Goal: Task Accomplishment & Management: Use online tool/utility

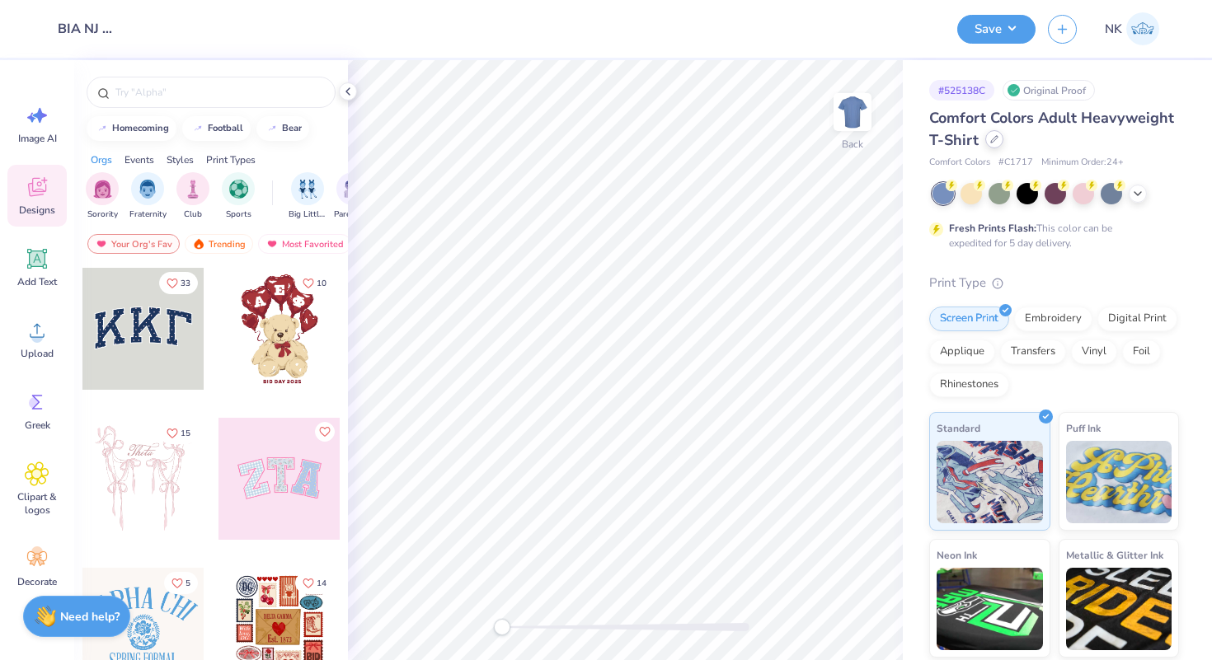
click at [988, 137] on div at bounding box center [994, 139] width 18 height 18
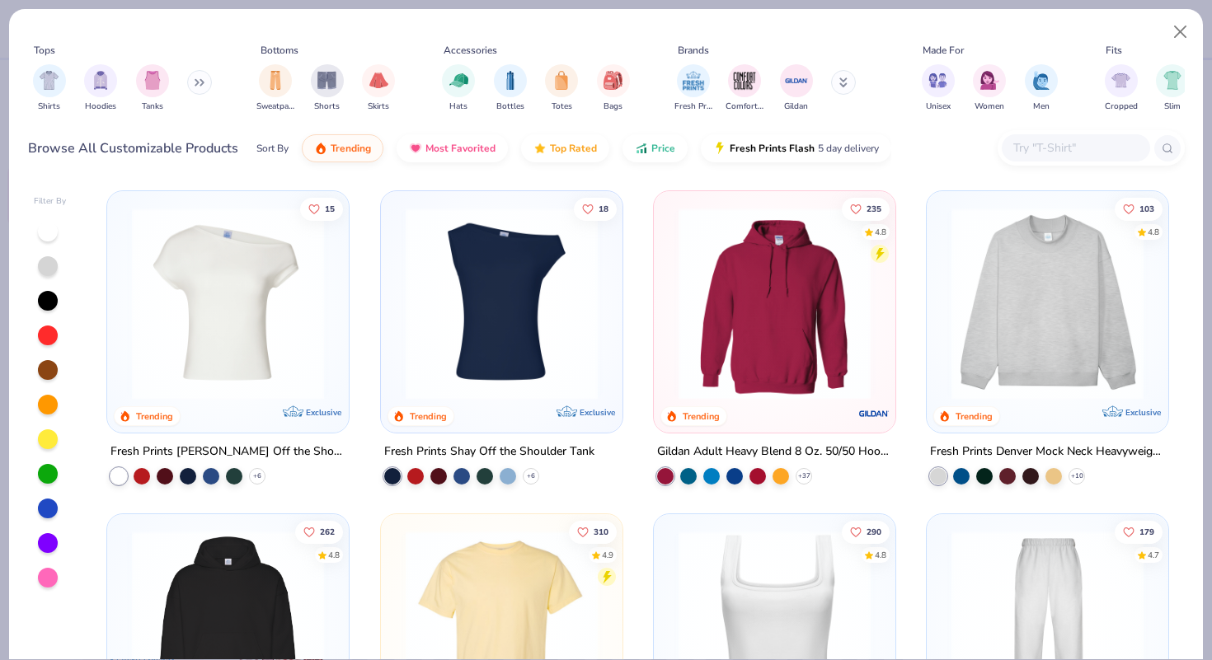
click at [1104, 167] on div "Browse All Customizable Products Sort By Trending Most Favorited Top Rated Pric…" at bounding box center [606, 148] width 1157 height 46
click at [1105, 152] on input "text" at bounding box center [1075, 147] width 127 height 19
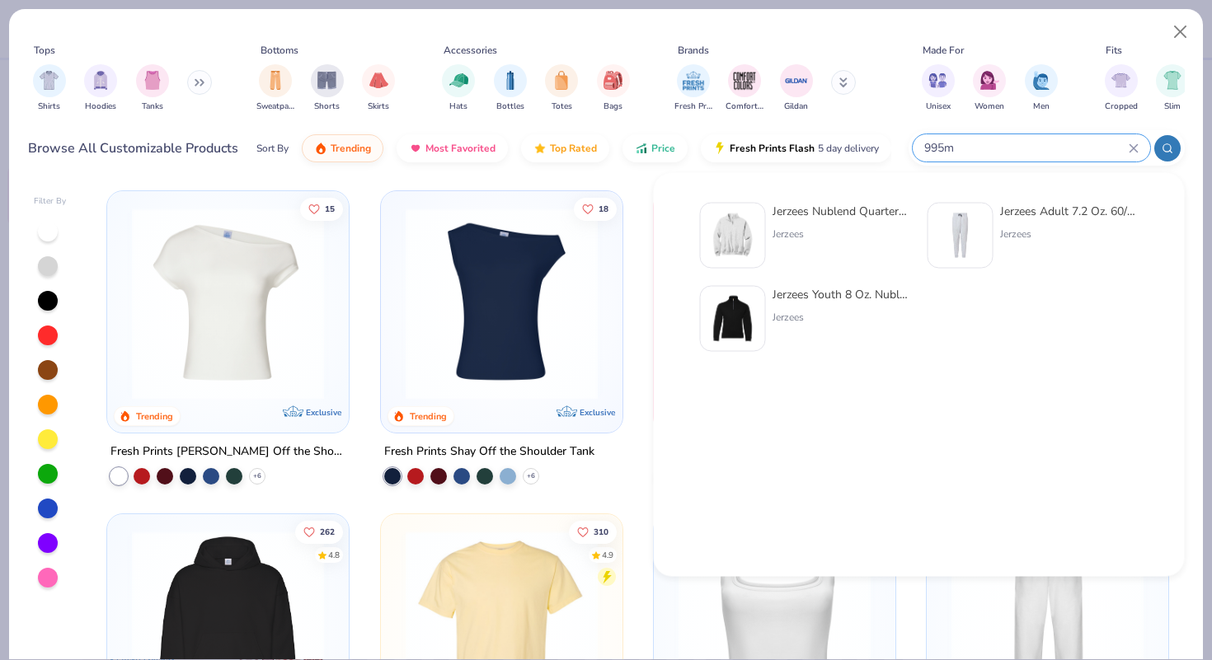
type input "995m"
click at [831, 215] on div "Jerzees Nublend Quarter-Zip Cadet Collar Sweatshirt" at bounding box center [841, 211] width 138 height 17
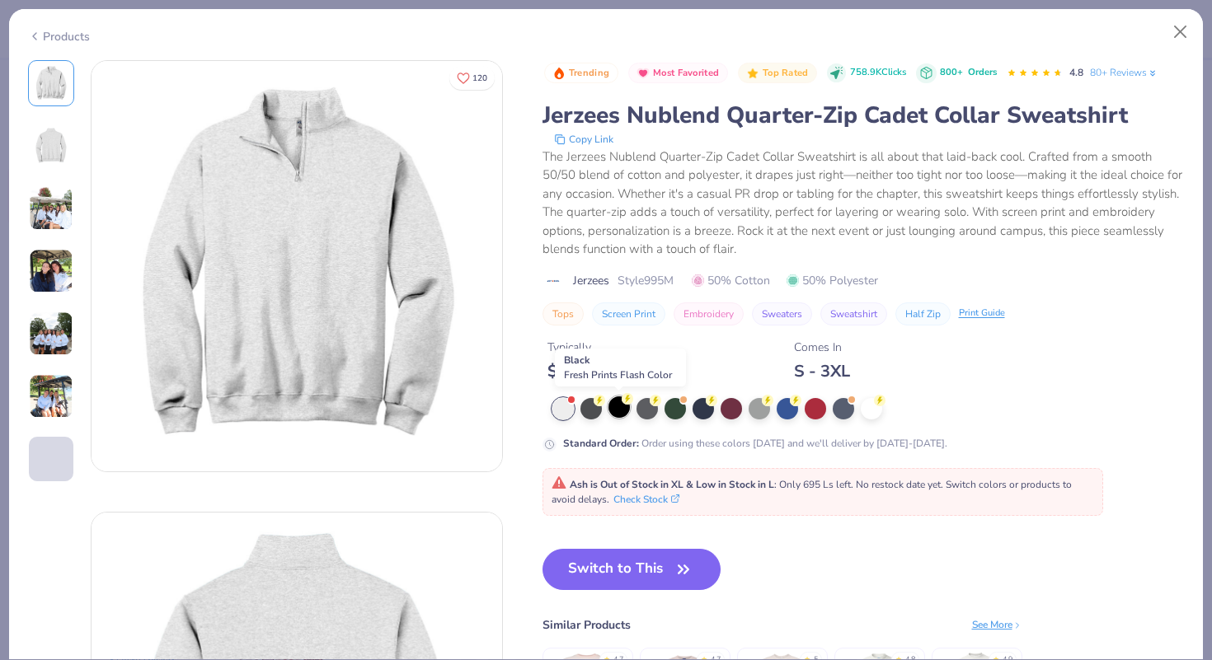
click at [626, 410] on div at bounding box center [618, 407] width 21 height 21
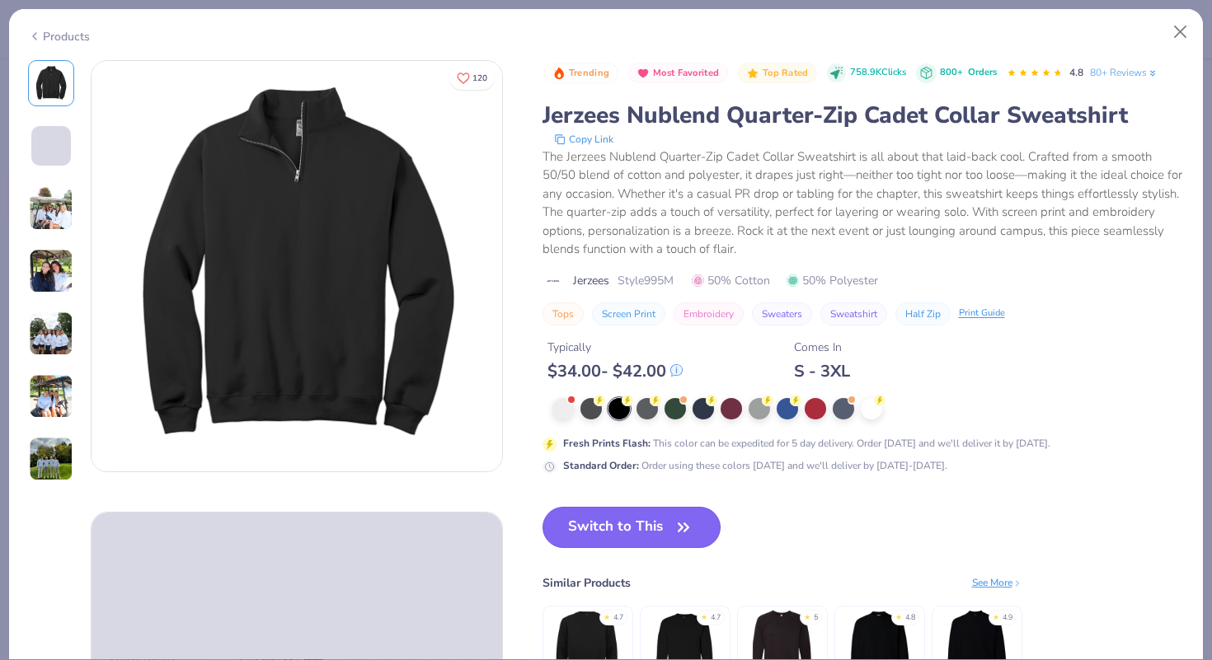
click at [654, 533] on button "Switch to This" at bounding box center [631, 527] width 179 height 41
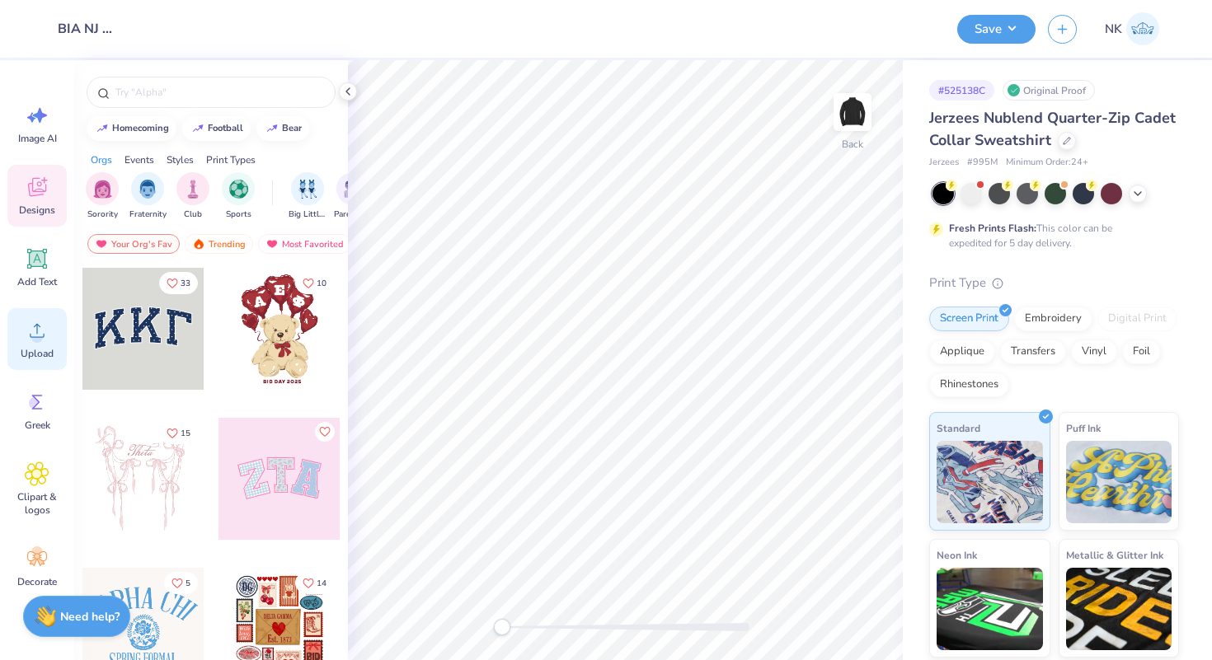
click at [22, 333] on div "Upload" at bounding box center [36, 339] width 59 height 62
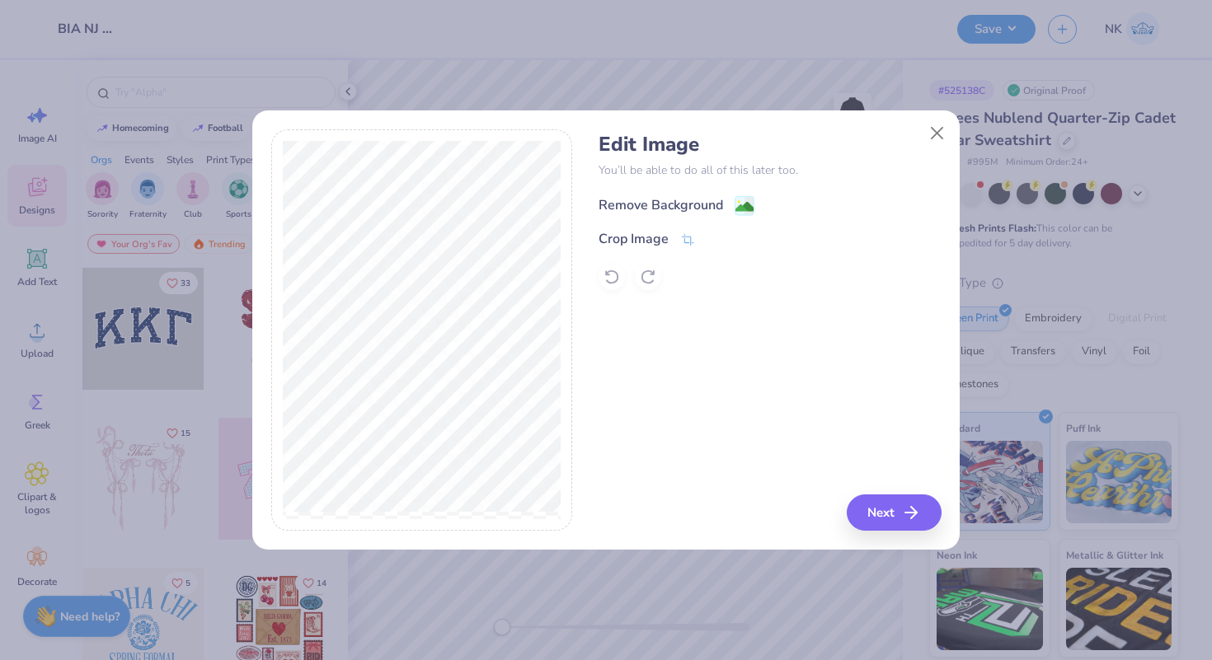
click at [735, 203] on icon at bounding box center [745, 206] width 20 height 20
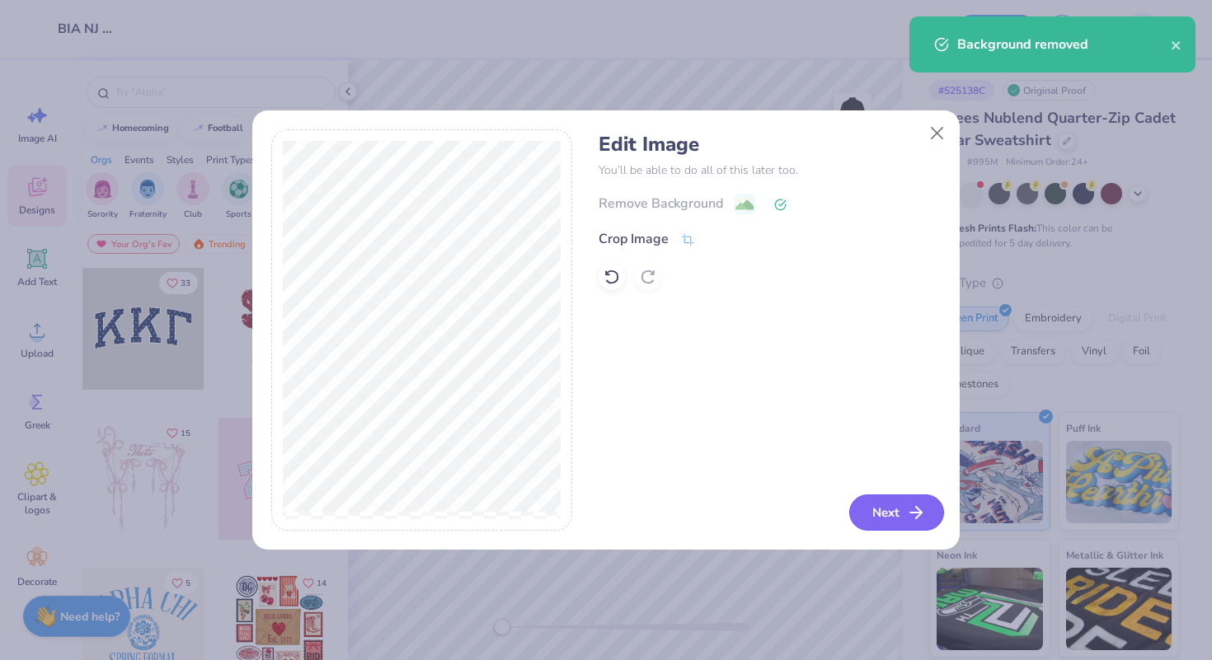
click at [893, 515] on button "Next" at bounding box center [896, 513] width 95 height 36
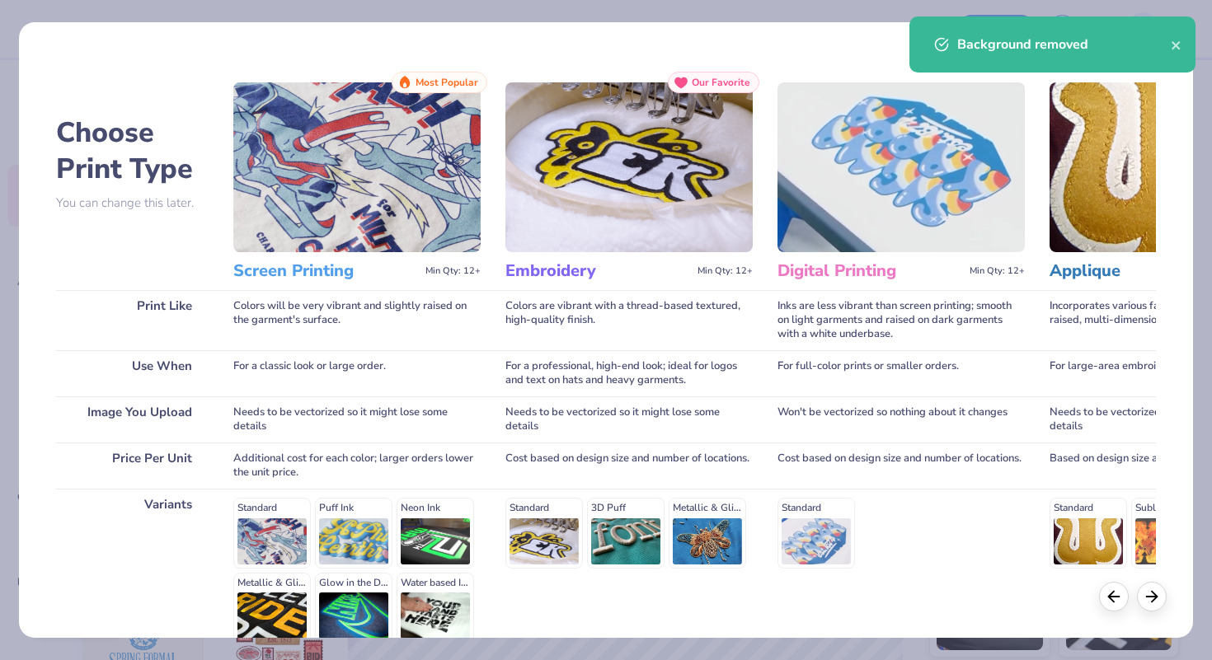
scroll to position [162, 0]
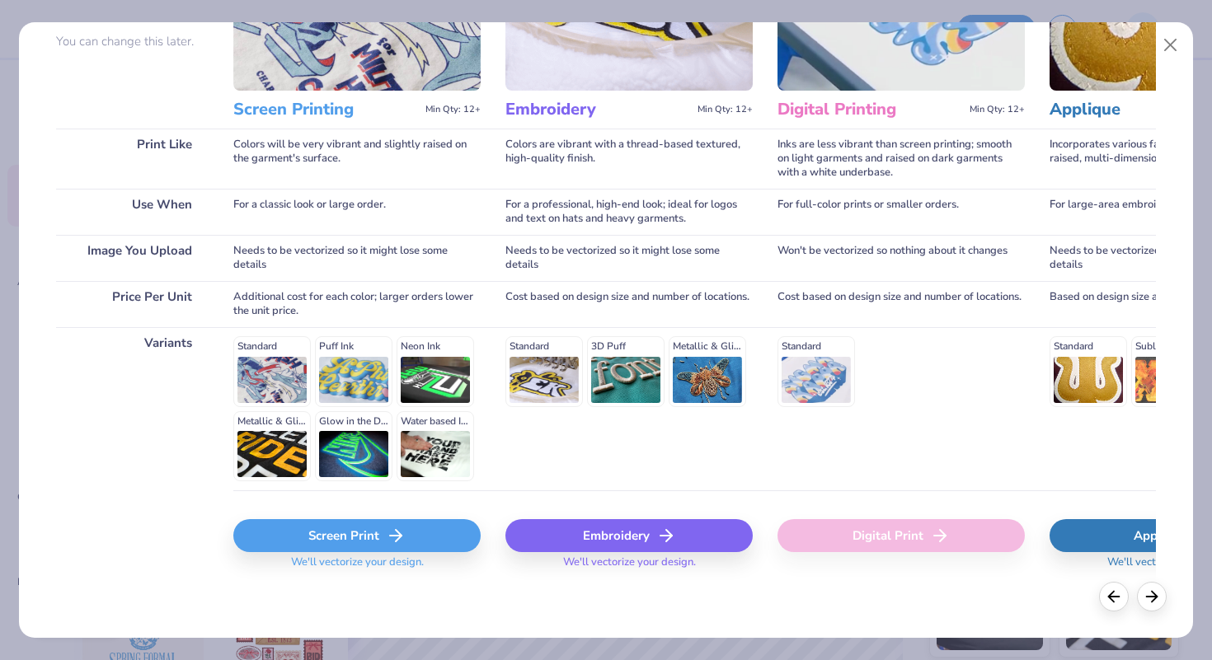
click at [392, 534] on icon at bounding box center [396, 536] width 20 height 20
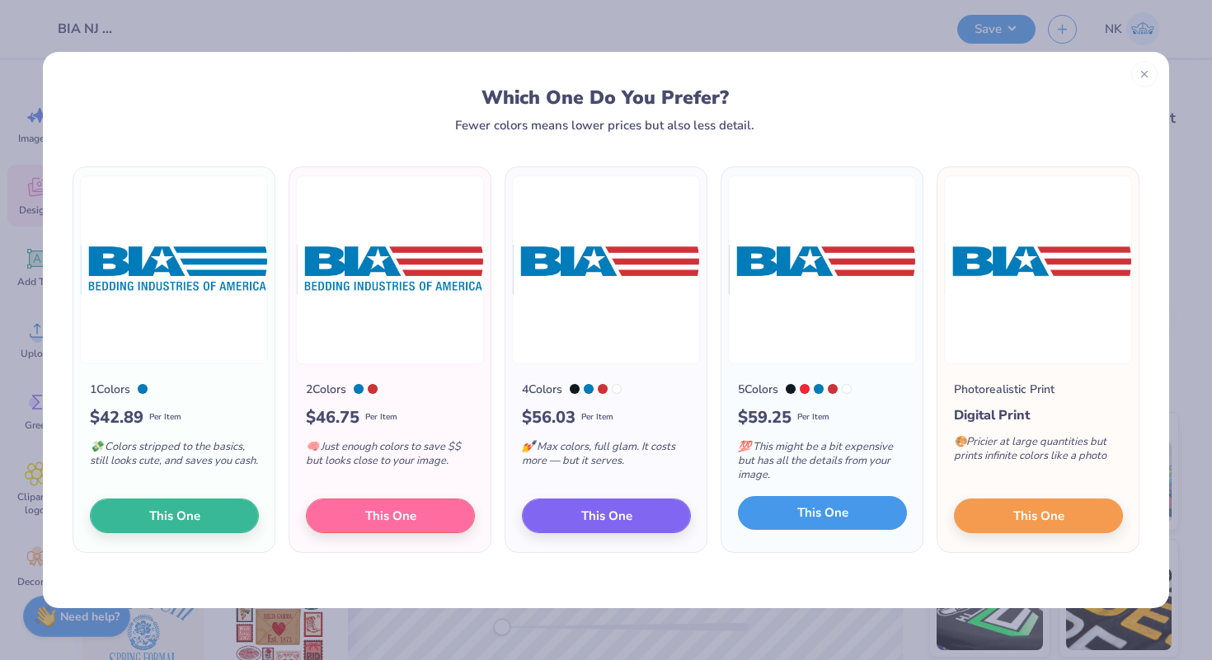
click at [827, 505] on span "This One" at bounding box center [822, 513] width 51 height 19
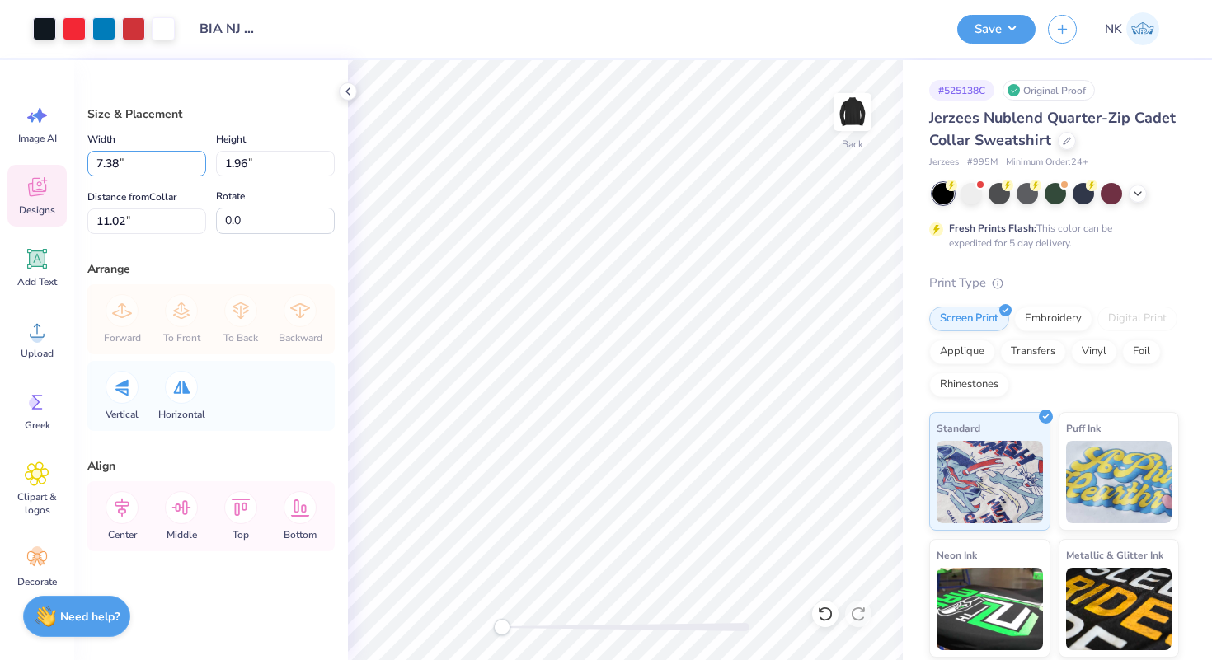
drag, startPoint x: 135, startPoint y: 163, endPoint x: 37, endPoint y: 167, distance: 98.2
click at [37, 167] on div "Art colors Design Title BIA NJ Swag Save NK Image AI Designs Add Text Upload Gr…" at bounding box center [606, 330] width 1212 height 660
type input "3.50"
type input "0.93"
type input "3"
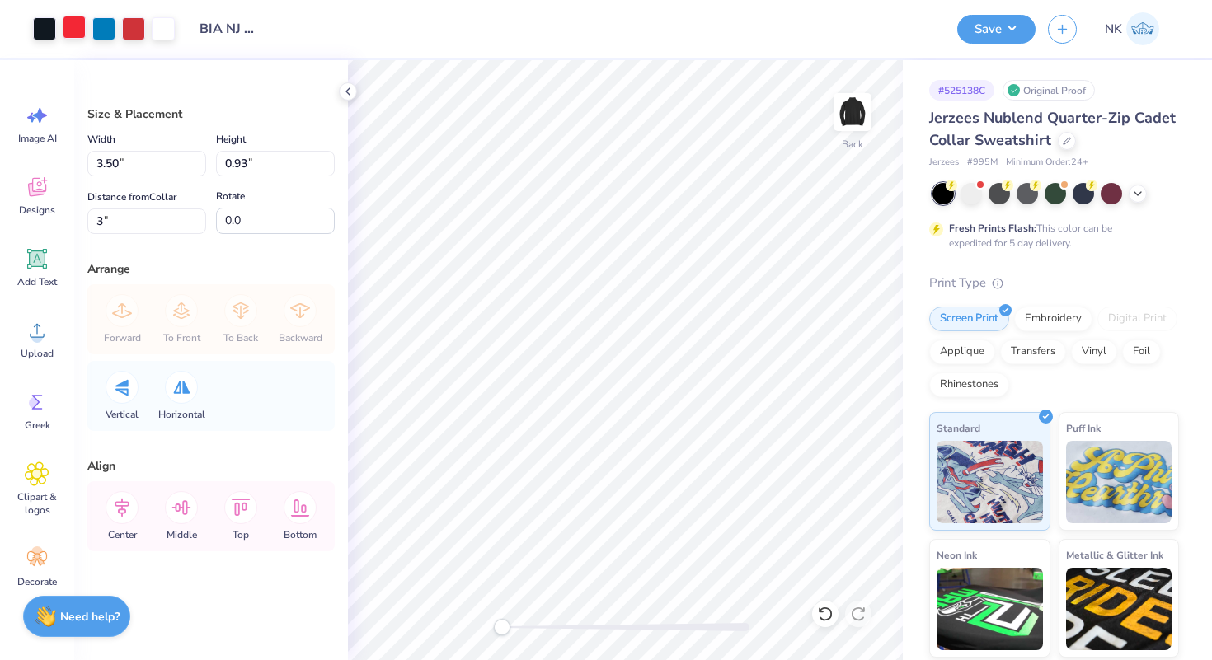
click at [64, 27] on div at bounding box center [74, 27] width 23 height 23
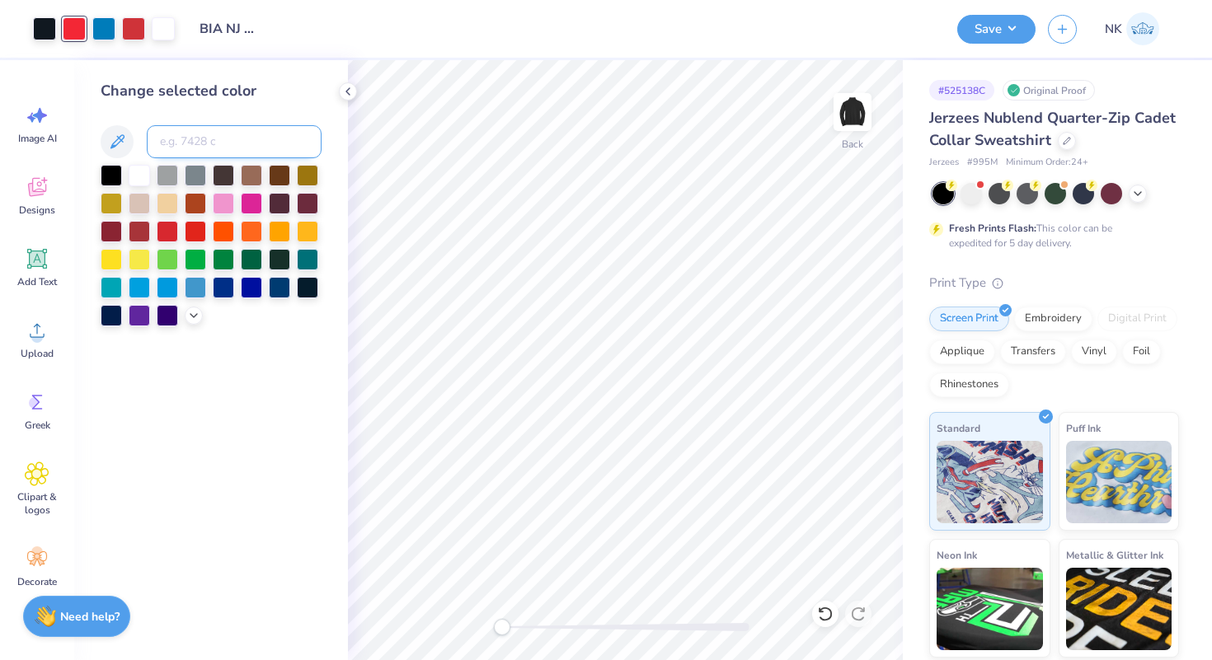
click at [211, 137] on input at bounding box center [234, 141] width 175 height 33
type input "1797"
click at [35, 36] on div at bounding box center [44, 27] width 23 height 23
click at [134, 173] on div at bounding box center [139, 173] width 21 height 21
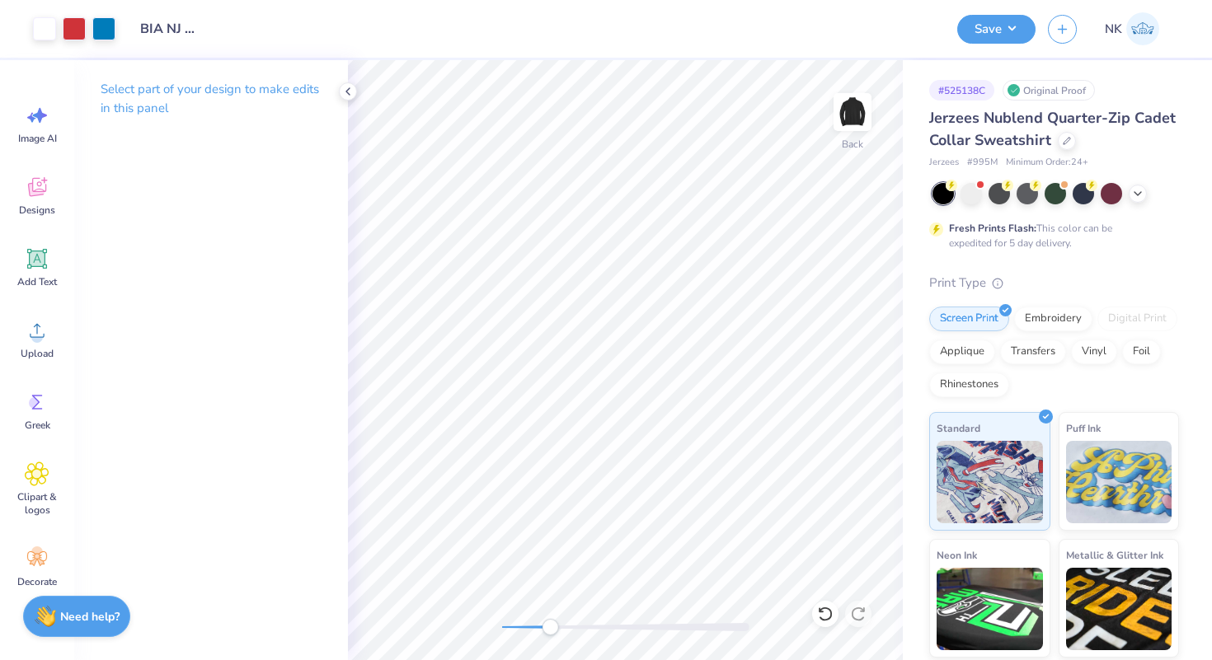
drag, startPoint x: 502, startPoint y: 628, endPoint x: 550, endPoint y: 628, distance: 47.8
click at [550, 628] on div "Accessibility label" at bounding box center [550, 627] width 16 height 16
drag, startPoint x: 554, startPoint y: 628, endPoint x: 641, endPoint y: 628, distance: 87.4
click at [617, 628] on div "Accessibility label" at bounding box center [608, 627] width 16 height 16
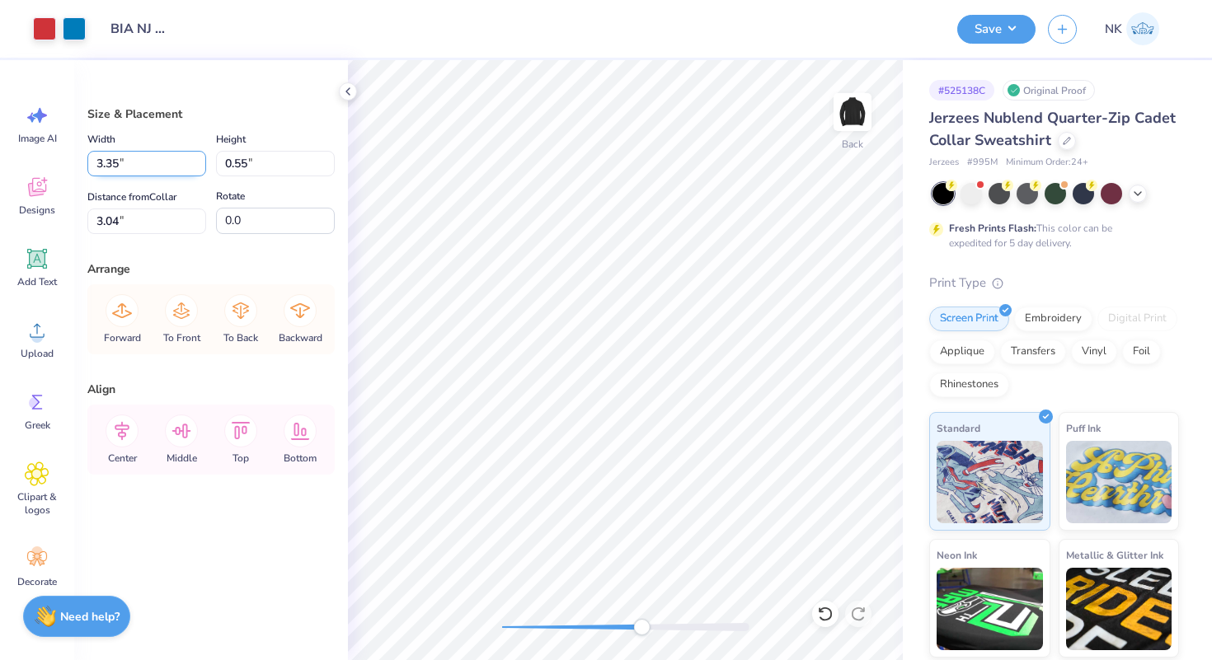
click at [117, 158] on input "3.35" at bounding box center [146, 164] width 119 height 26
type input "3.50"
type input "0.57"
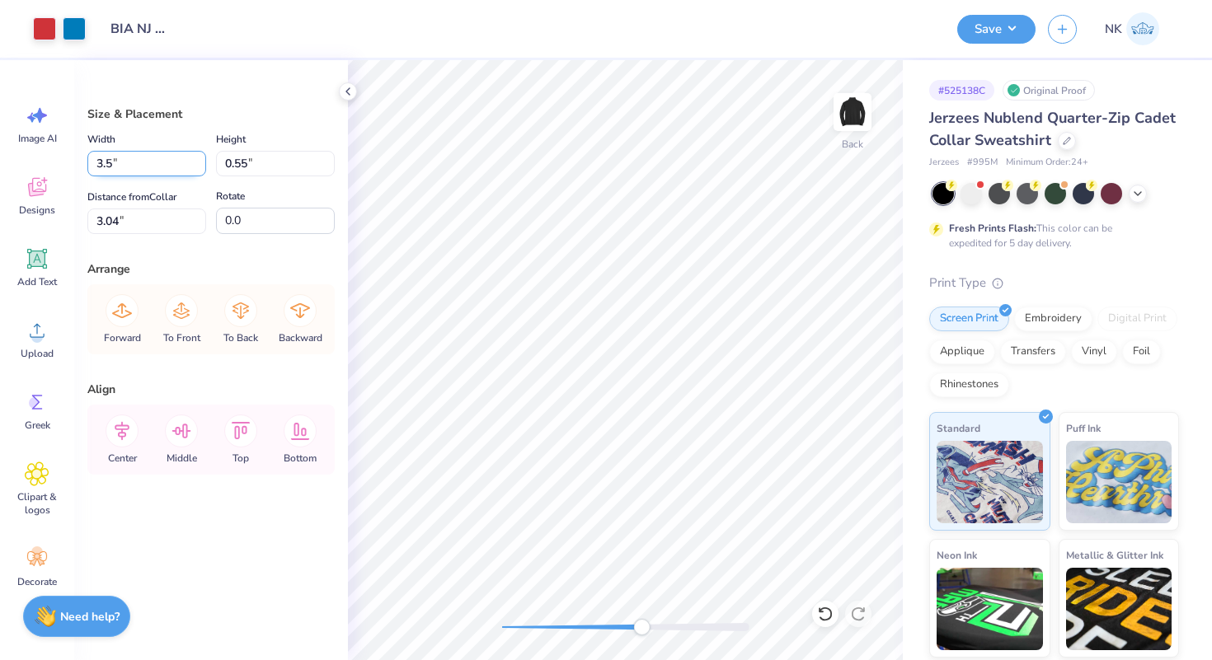
type input "3.02"
drag, startPoint x: 131, startPoint y: 167, endPoint x: 25, endPoint y: 167, distance: 106.3
click at [25, 167] on div "Art colors Design Title BIA NJ Swag Save NK Image AI Designs Add Text Upload Gr…" at bounding box center [606, 330] width 1212 height 660
type input "3.50"
type input "0.86"
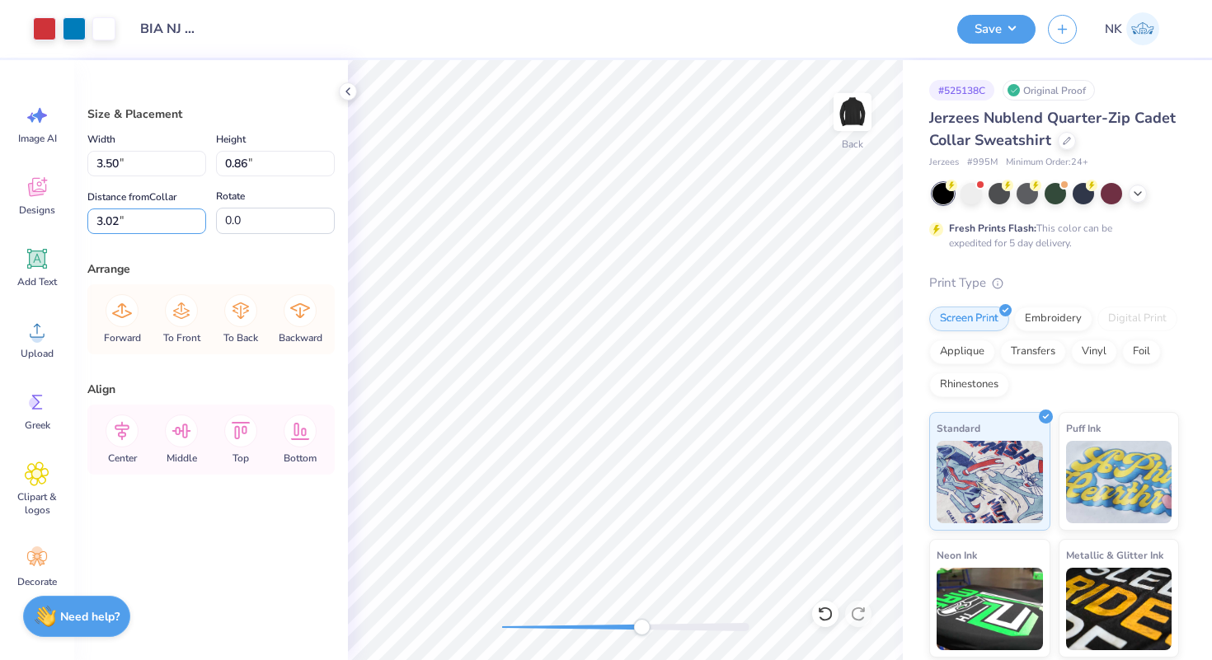
drag, startPoint x: 140, startPoint y: 214, endPoint x: 0, endPoint y: 238, distance: 142.3
click at [0, 238] on div "Art colors Design Title BIA NJ Swag Save NK Image AI Designs Add Text Upload Gr…" at bounding box center [606, 330] width 1212 height 660
type input "3.00"
click at [489, 627] on div "Back" at bounding box center [625, 360] width 555 height 600
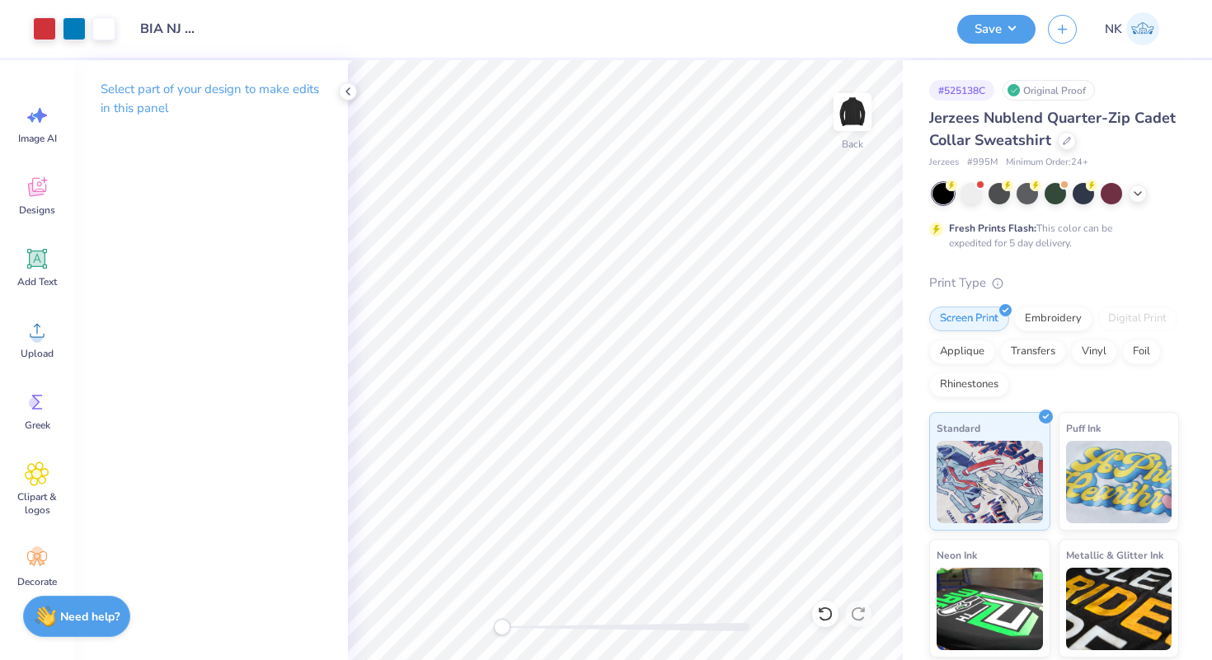
drag, startPoint x: 641, startPoint y: 629, endPoint x: 791, endPoint y: 37, distance: 610.6
click at [791, 38] on div "Art colors Design Title BIA NJ Swag Save NK Image AI Designs Add Text Upload Gr…" at bounding box center [606, 330] width 1212 height 660
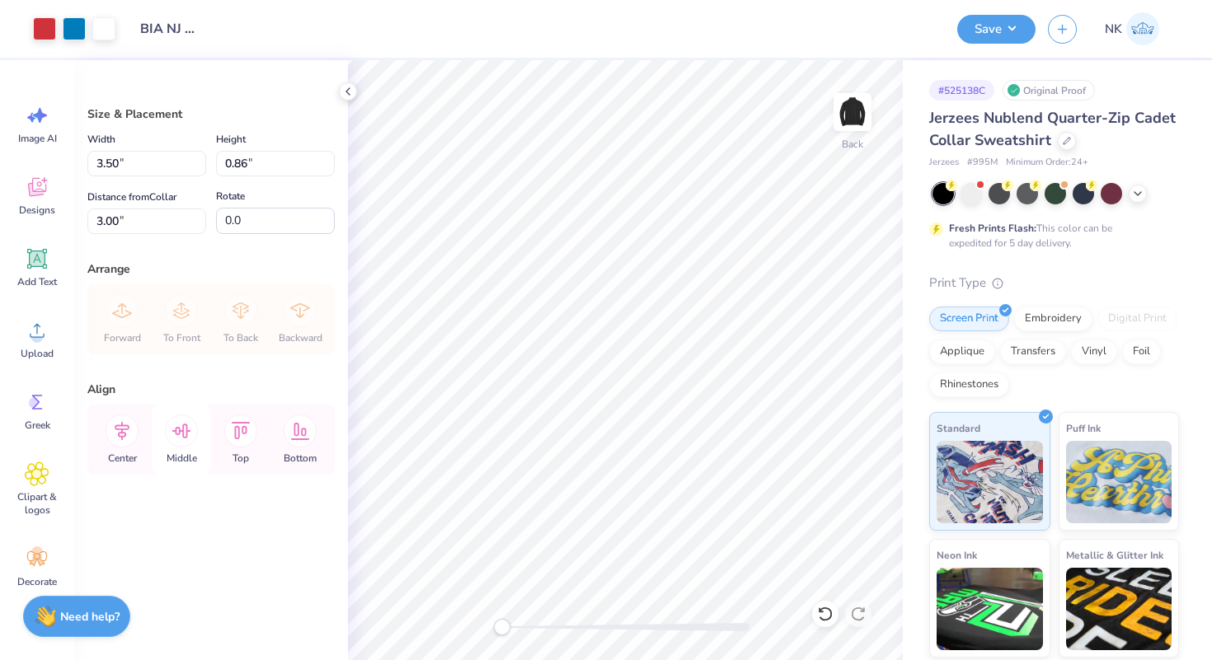
click at [171, 430] on icon at bounding box center [181, 431] width 33 height 33
type input "3.00"
click at [124, 425] on icon at bounding box center [122, 431] width 33 height 33
click at [1017, 20] on button "Save" at bounding box center [996, 26] width 78 height 29
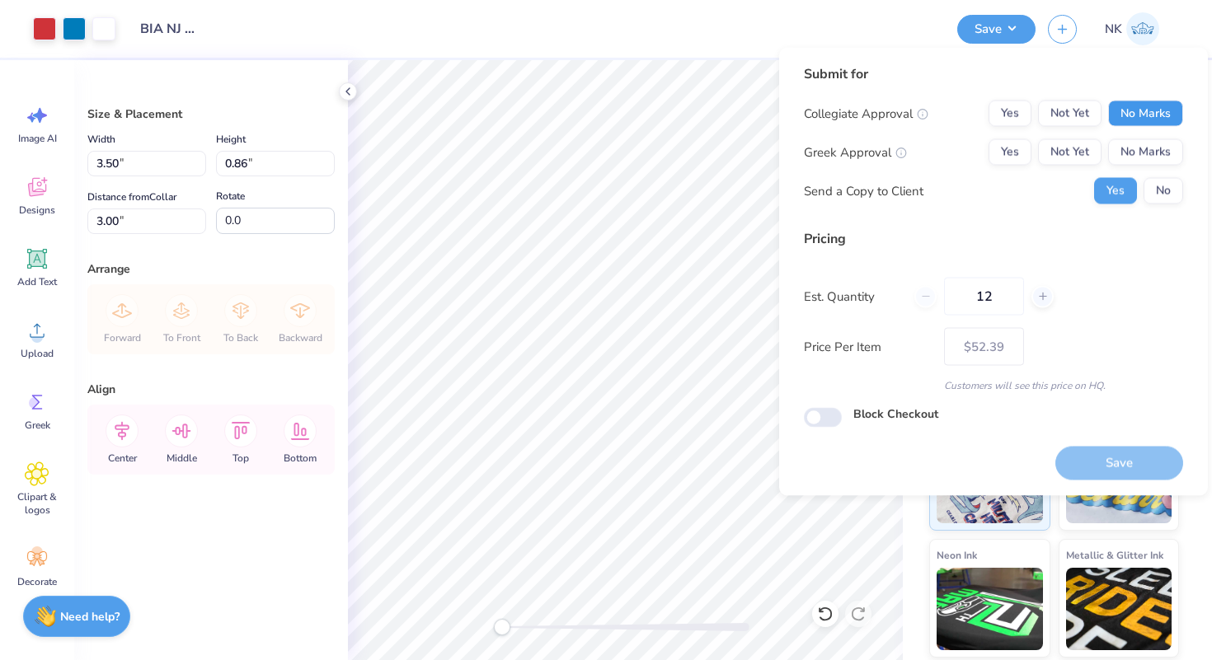
click at [1121, 110] on button "No Marks" at bounding box center [1145, 114] width 75 height 26
click at [1136, 146] on button "No Marks" at bounding box center [1145, 152] width 75 height 26
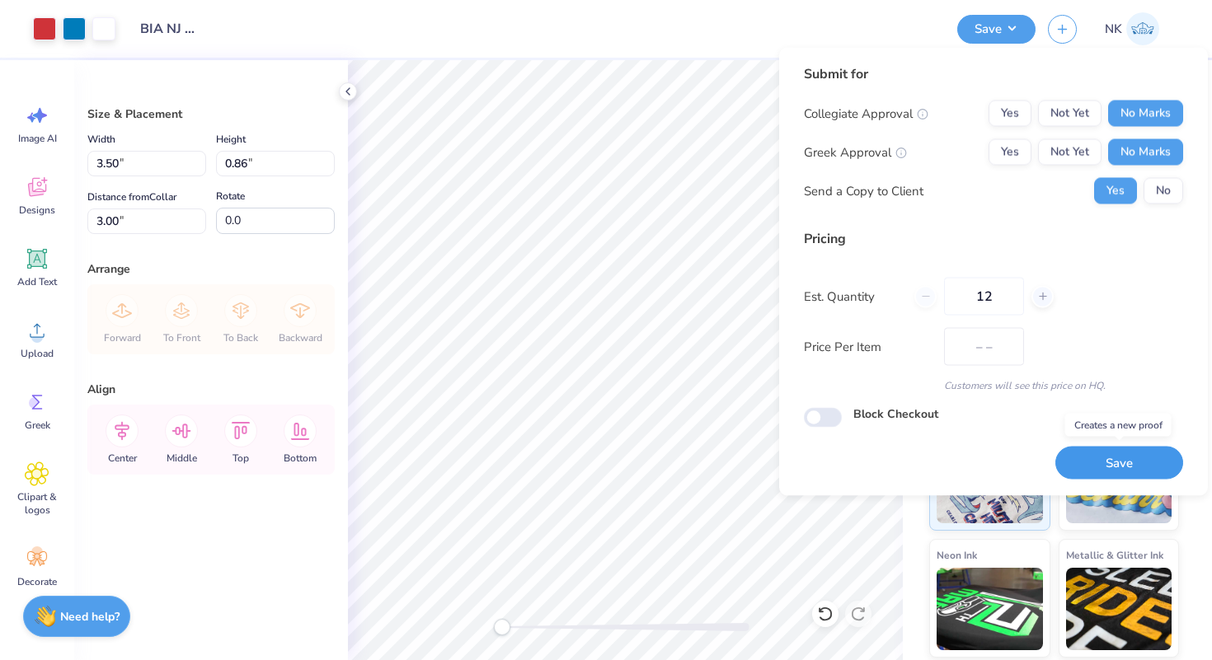
click at [1086, 458] on button "Save" at bounding box center [1119, 463] width 128 height 34
type input "– –"
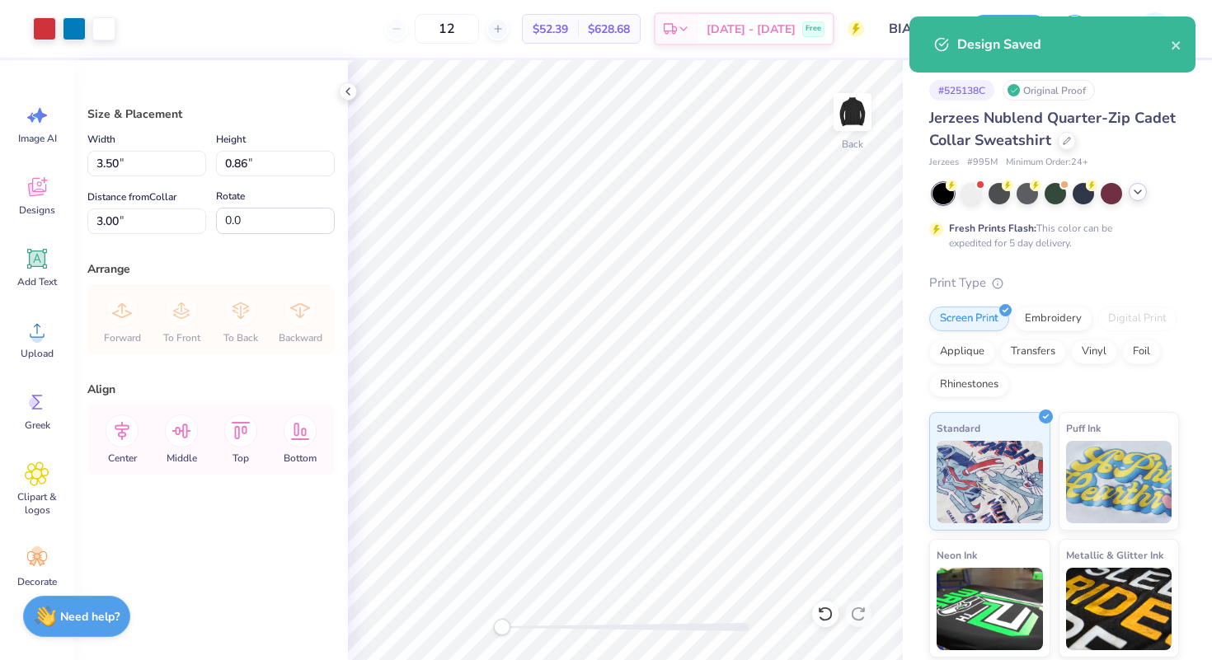
click at [1138, 195] on icon at bounding box center [1137, 191] width 13 height 13
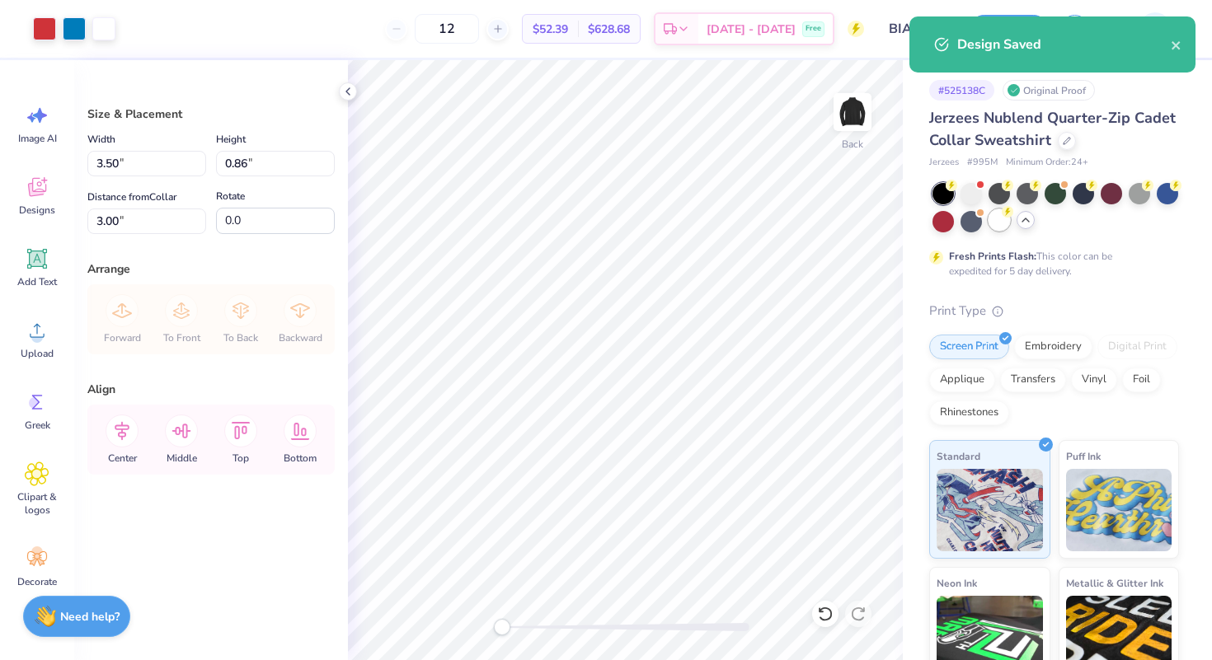
click at [993, 220] on div at bounding box center [998, 219] width 21 height 21
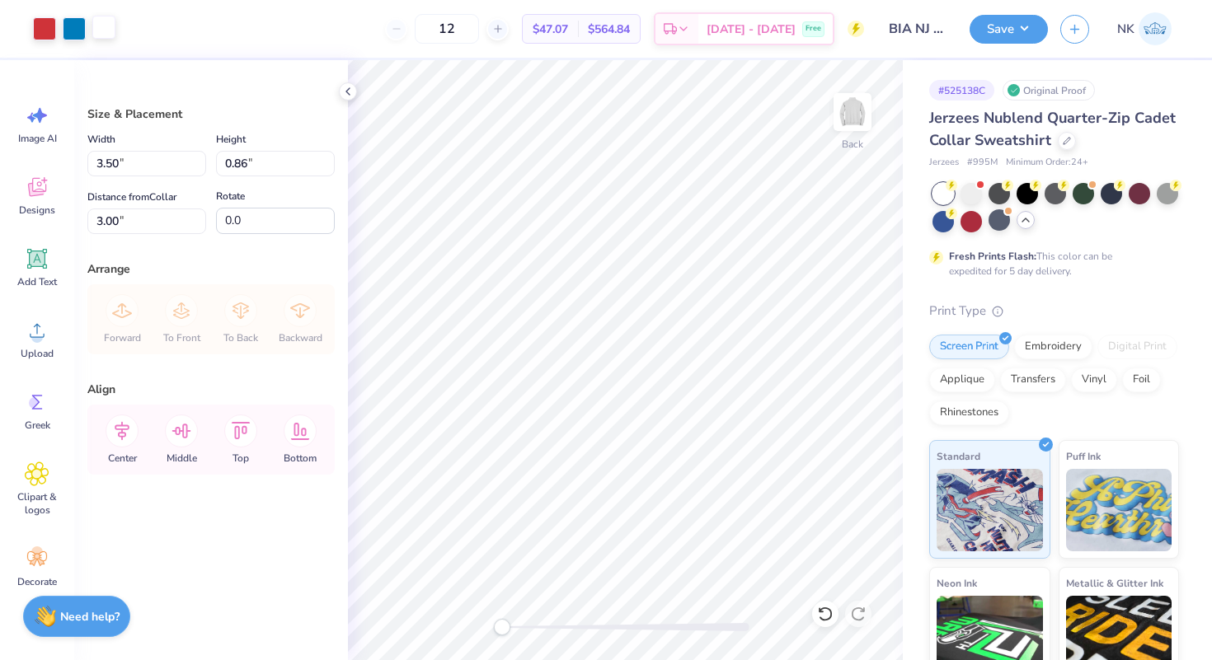
click at [106, 30] on div at bounding box center [103, 27] width 23 height 23
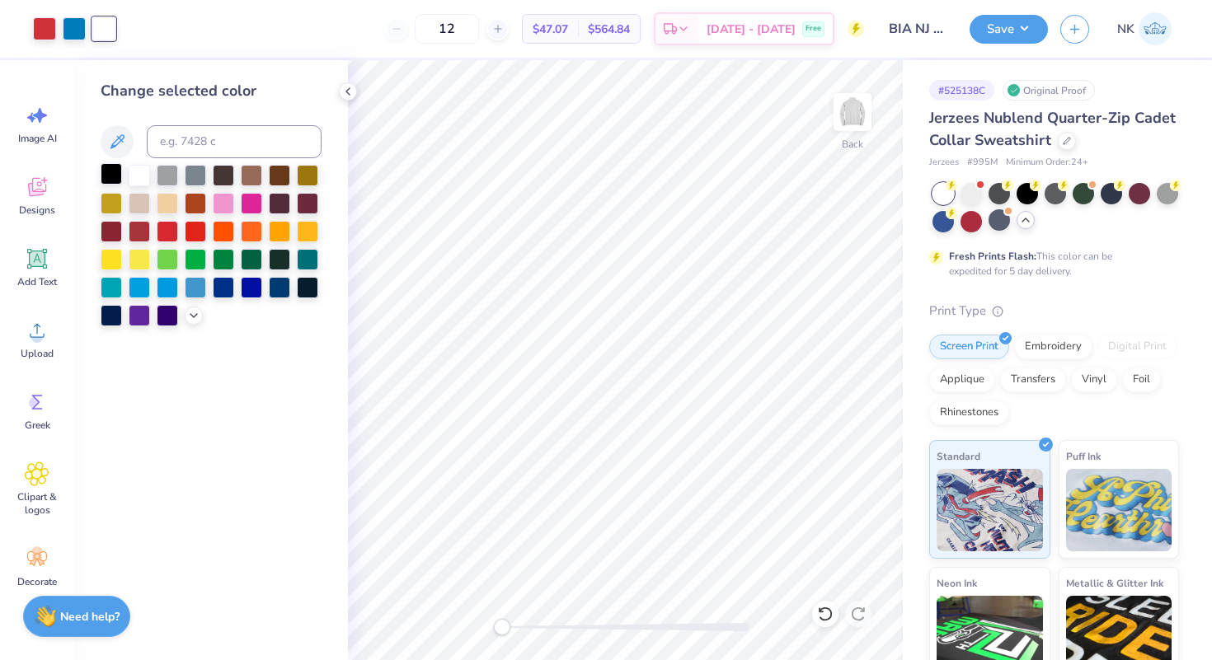
click at [115, 176] on div at bounding box center [111, 173] width 21 height 21
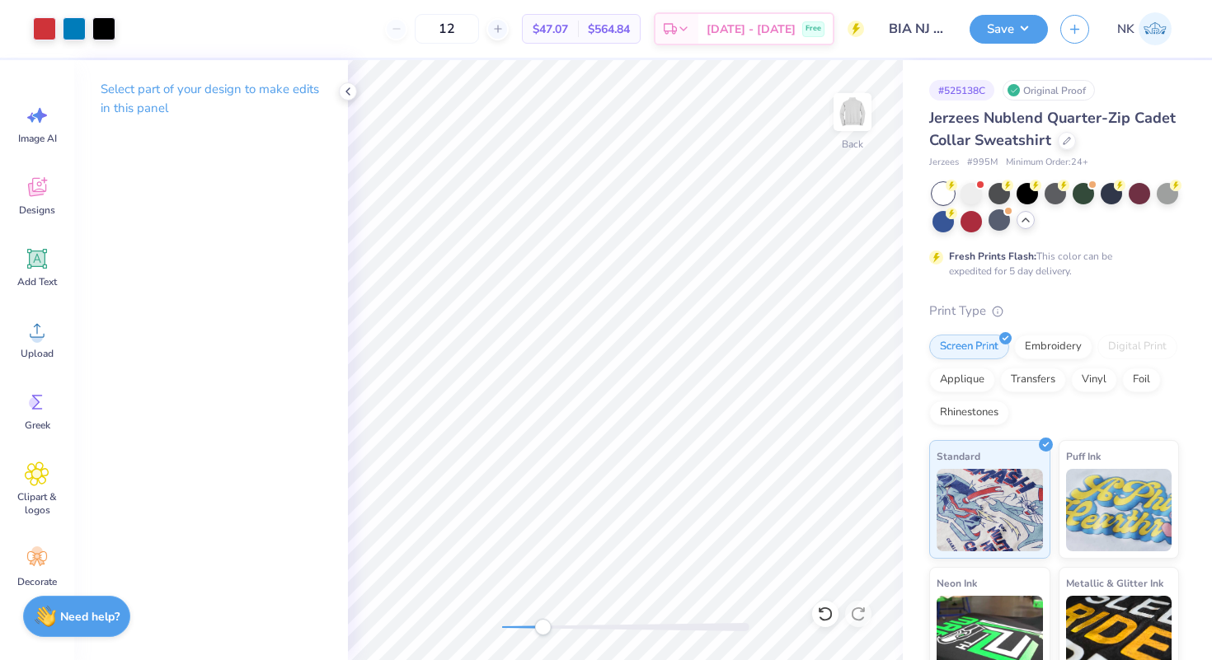
drag, startPoint x: 516, startPoint y: 629, endPoint x: 564, endPoint y: 628, distance: 47.8
click at [564, 629] on div at bounding box center [625, 627] width 247 height 8
drag, startPoint x: 562, startPoint y: 626, endPoint x: 640, endPoint y: 625, distance: 77.5
click at [640, 626] on div "Accessibility label" at bounding box center [638, 627] width 16 height 16
click at [1029, 200] on div at bounding box center [1026, 191] width 21 height 21
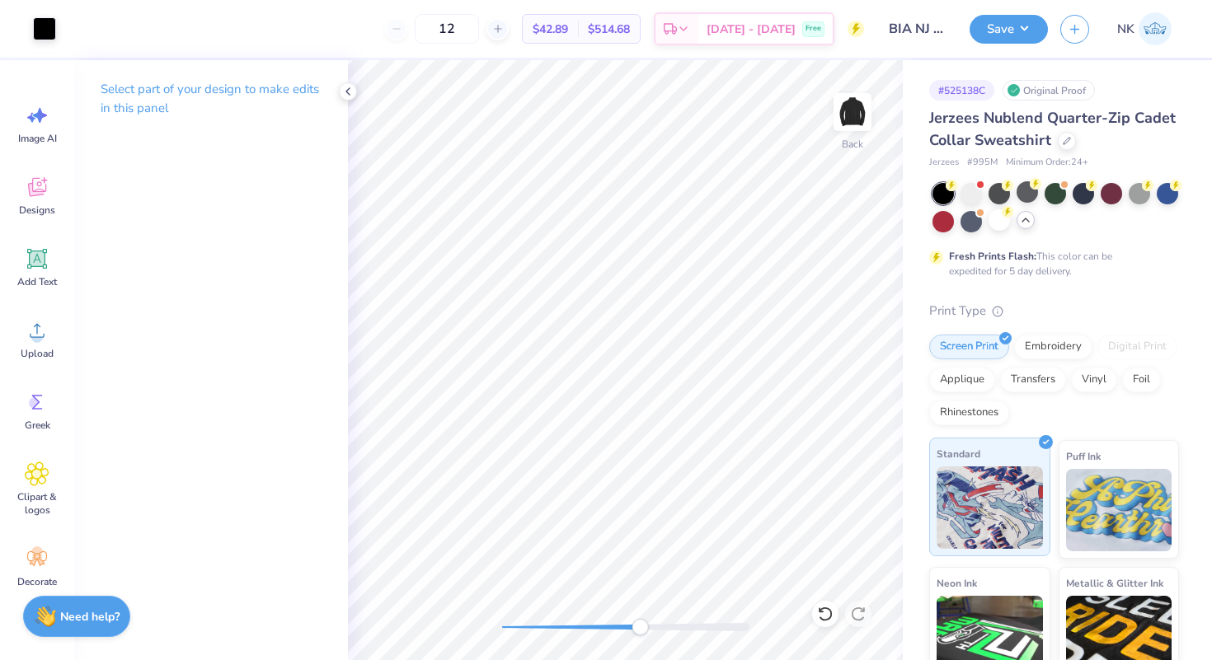
click at [1020, 453] on div "Art colors 12 $42.89 Per Item $514.68 Total Est. Delivery [DATE] - [DATE] Free …" at bounding box center [606, 330] width 1212 height 660
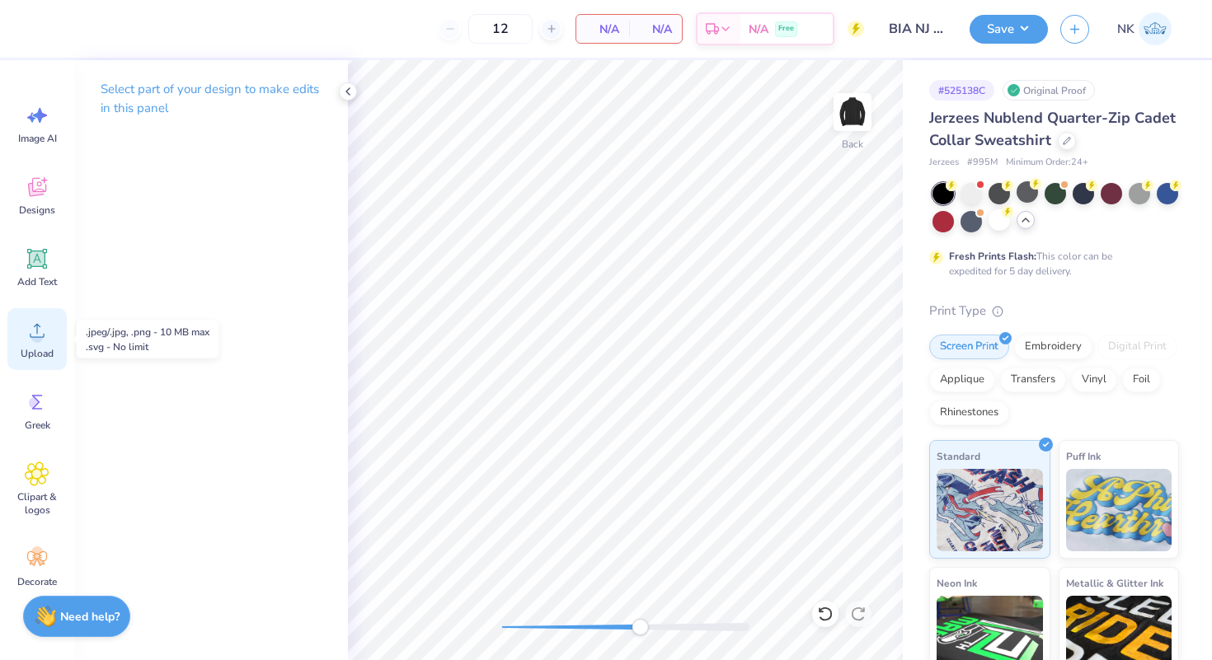
click at [43, 344] on div "Upload" at bounding box center [36, 339] width 59 height 62
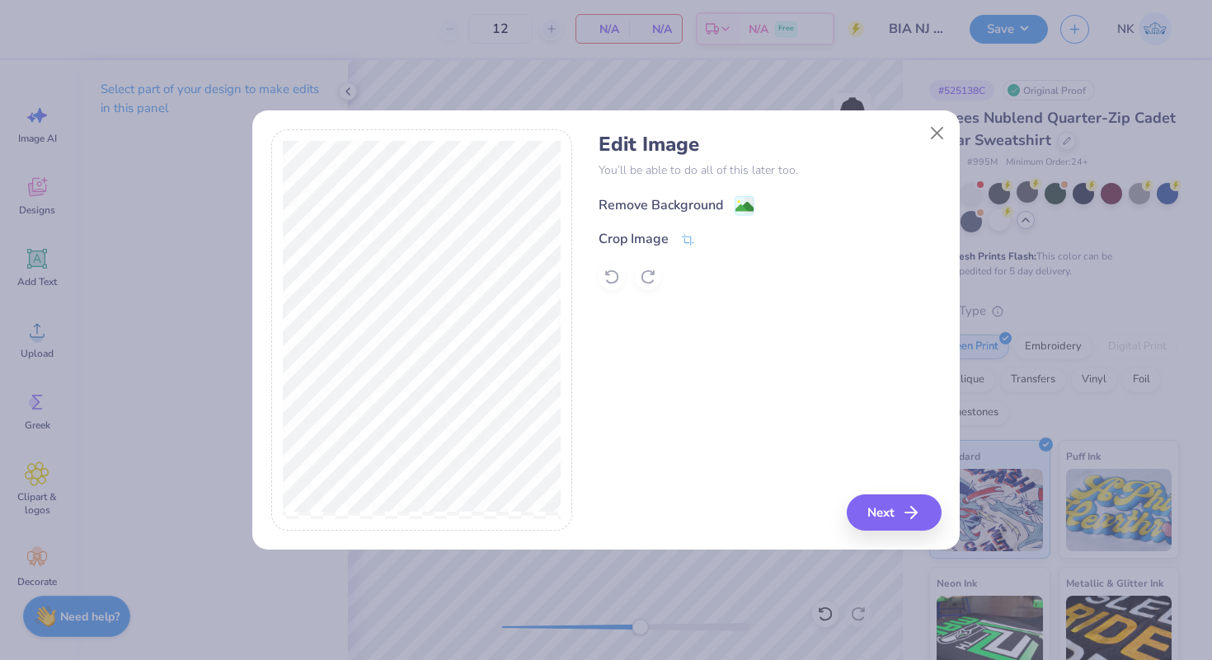
click at [748, 211] on image at bounding box center [744, 207] width 18 height 18
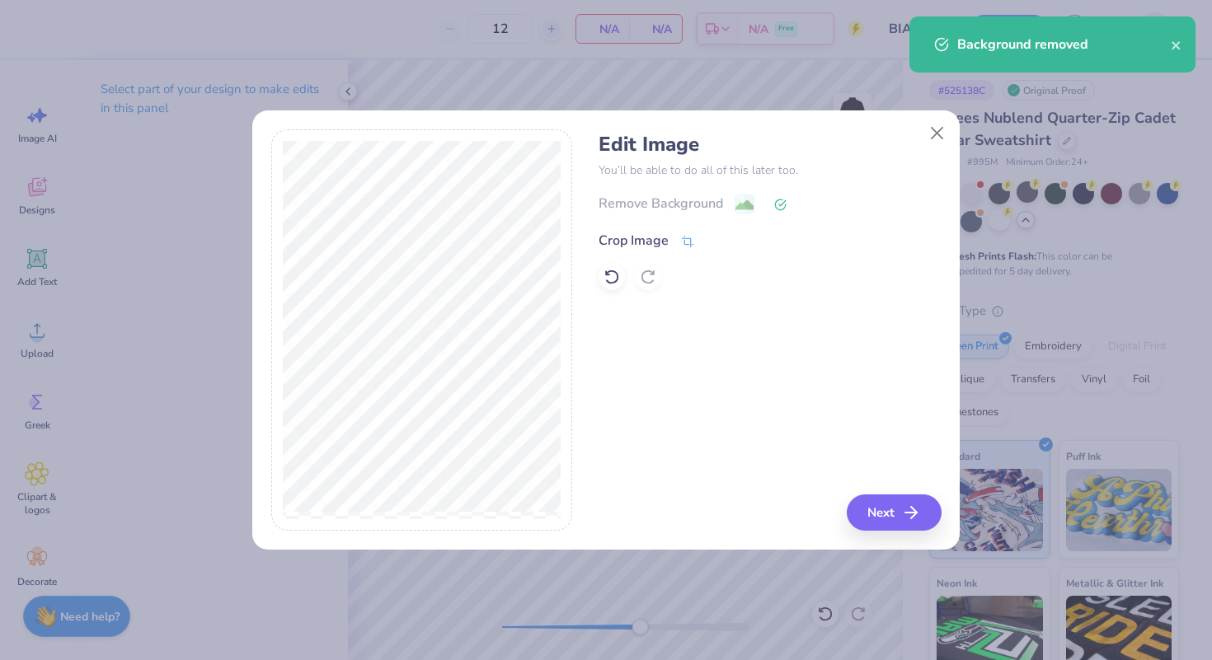
click at [687, 241] on icon at bounding box center [687, 241] width 15 height 15
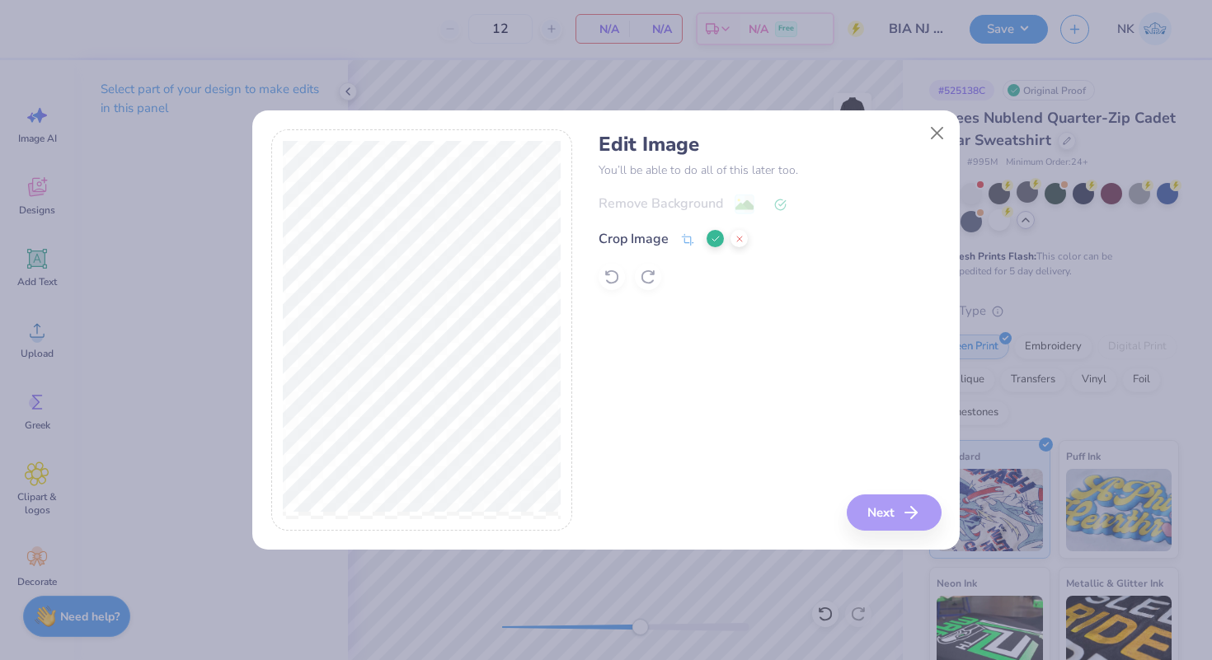
click at [907, 507] on div "Edit Image You’ll be able to do all of this later too. Remove Background Crop I…" at bounding box center [770, 330] width 342 height 402
click at [711, 241] on icon at bounding box center [716, 239] width 10 height 10
click at [898, 513] on button "Next" at bounding box center [896, 513] width 95 height 36
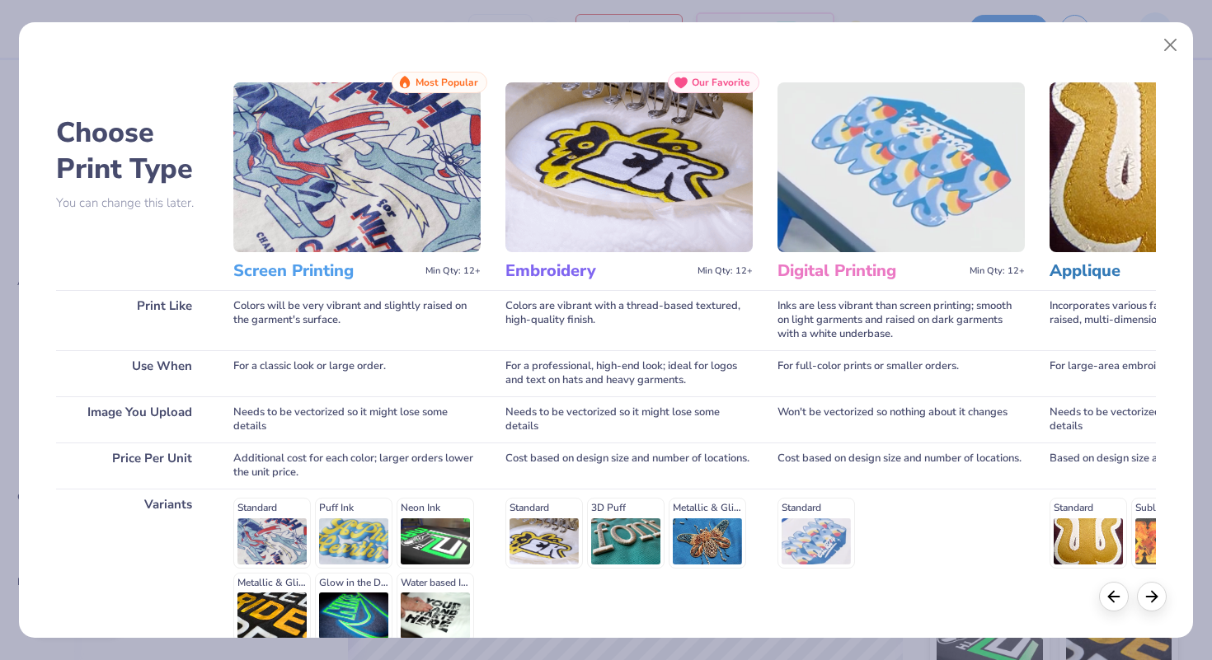
scroll to position [162, 0]
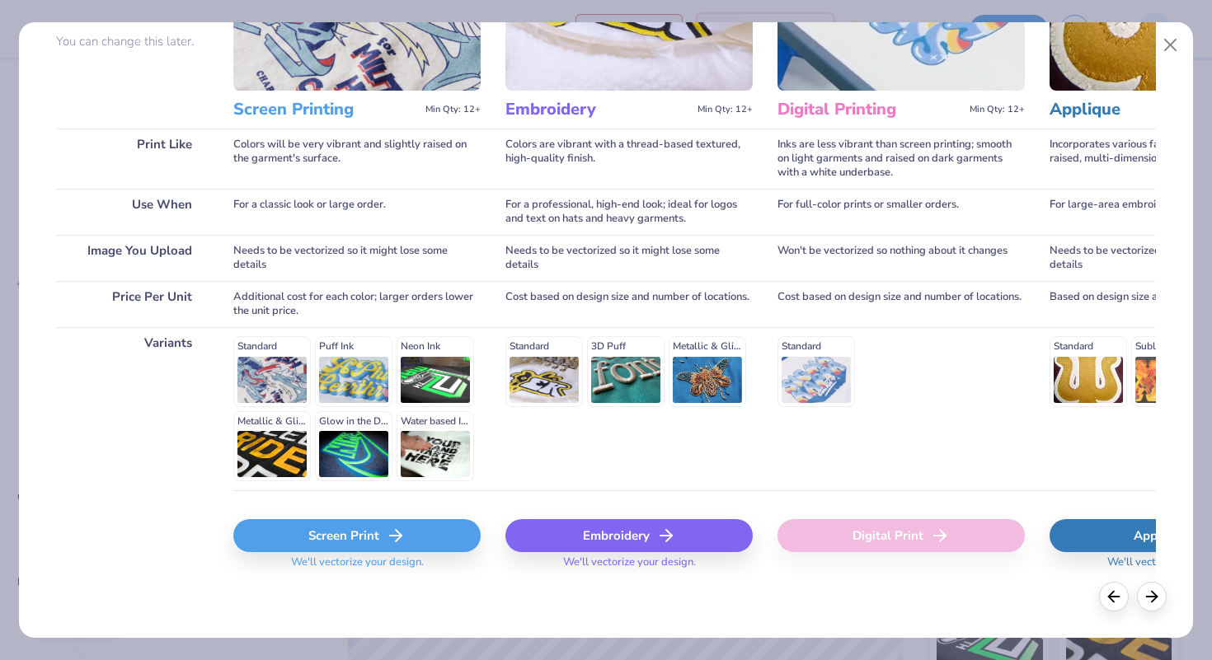
click at [326, 524] on div "Screen Print" at bounding box center [356, 535] width 247 height 33
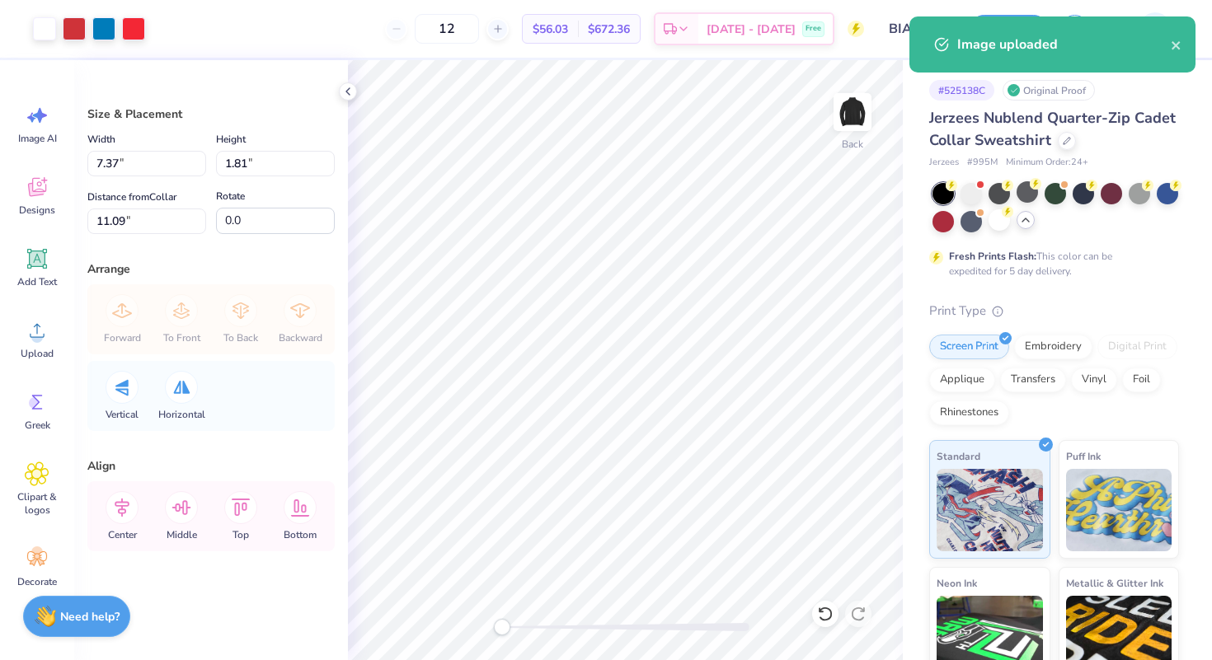
click at [490, 631] on div "Back" at bounding box center [625, 360] width 555 height 600
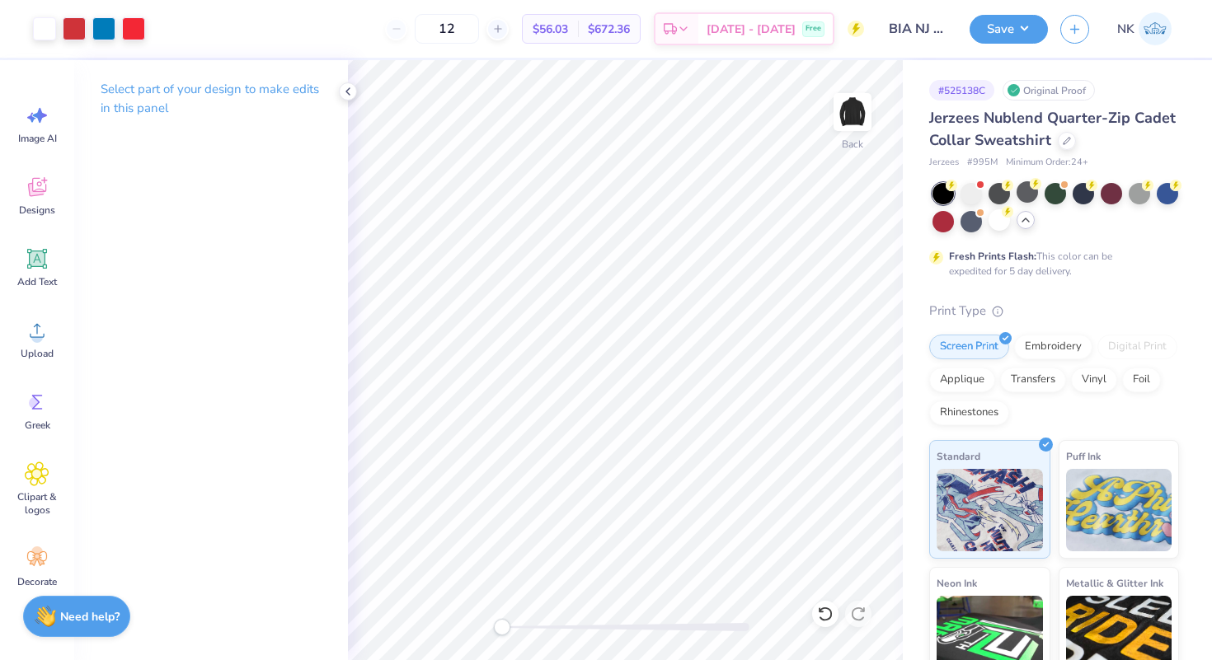
click at [148, 27] on div "Art colors 12 $56.03 Per Item $672.36 Total Est. Delivery [DATE] - [DATE] Free …" at bounding box center [606, 29] width 1212 height 58
click at [138, 27] on div at bounding box center [133, 27] width 23 height 23
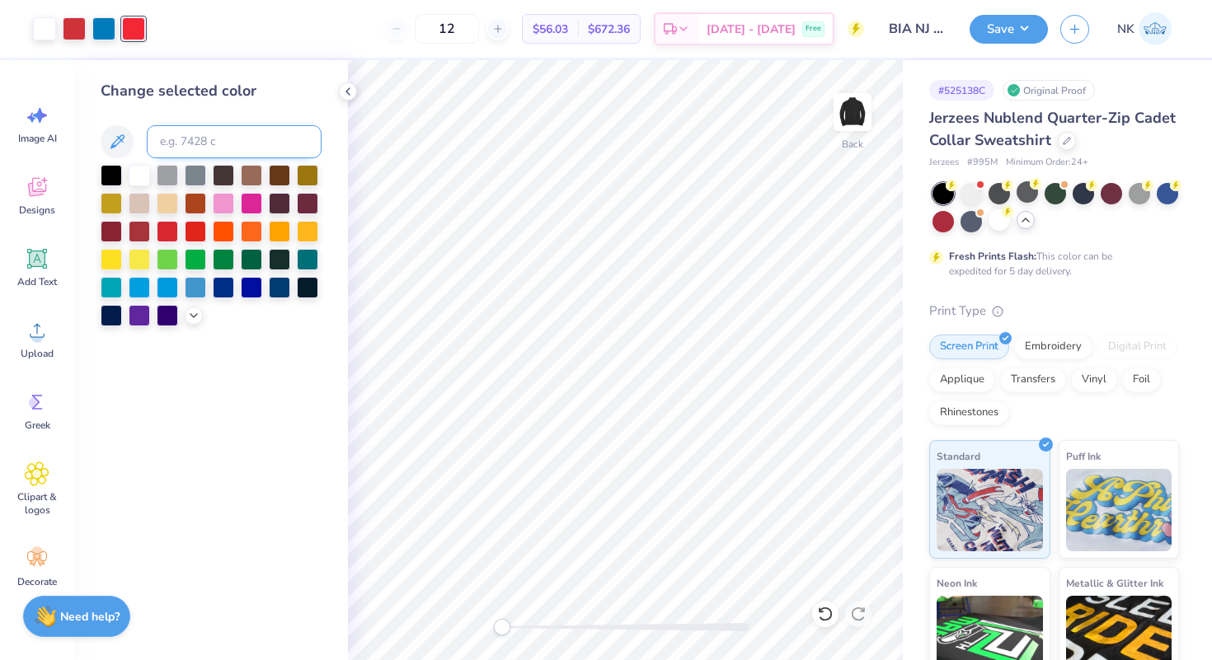
click at [248, 145] on input at bounding box center [234, 141] width 175 height 33
type input "1797"
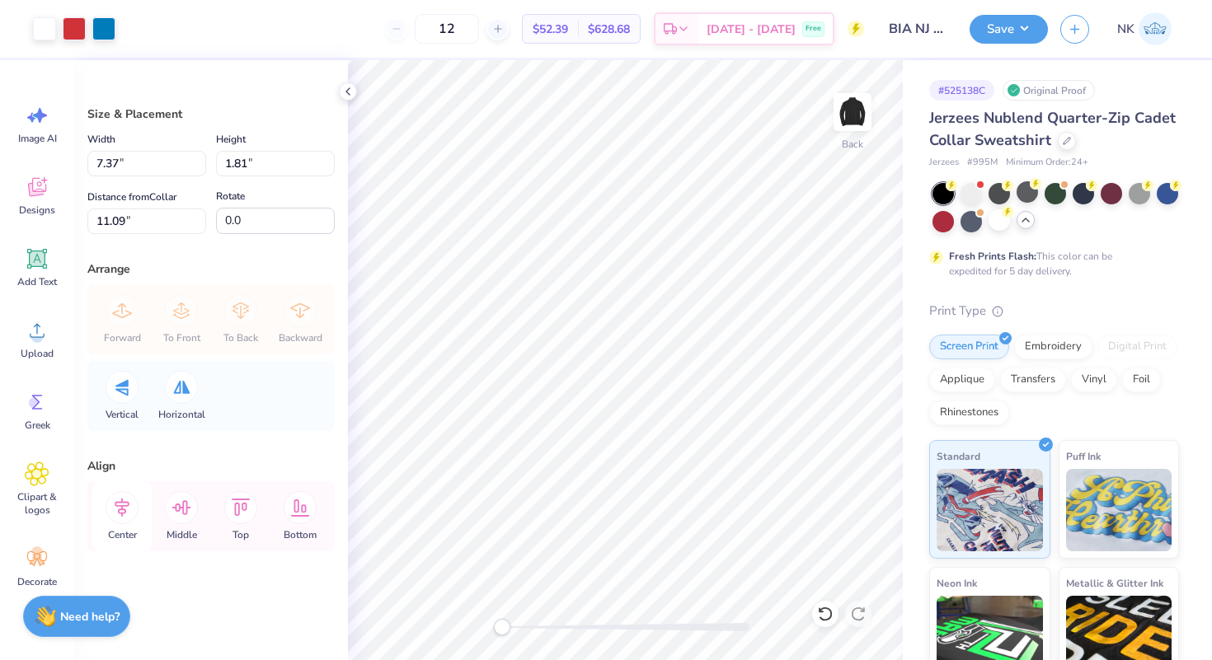
click at [128, 506] on icon at bounding box center [122, 508] width 15 height 19
click at [142, 169] on input "7.37" at bounding box center [146, 164] width 119 height 26
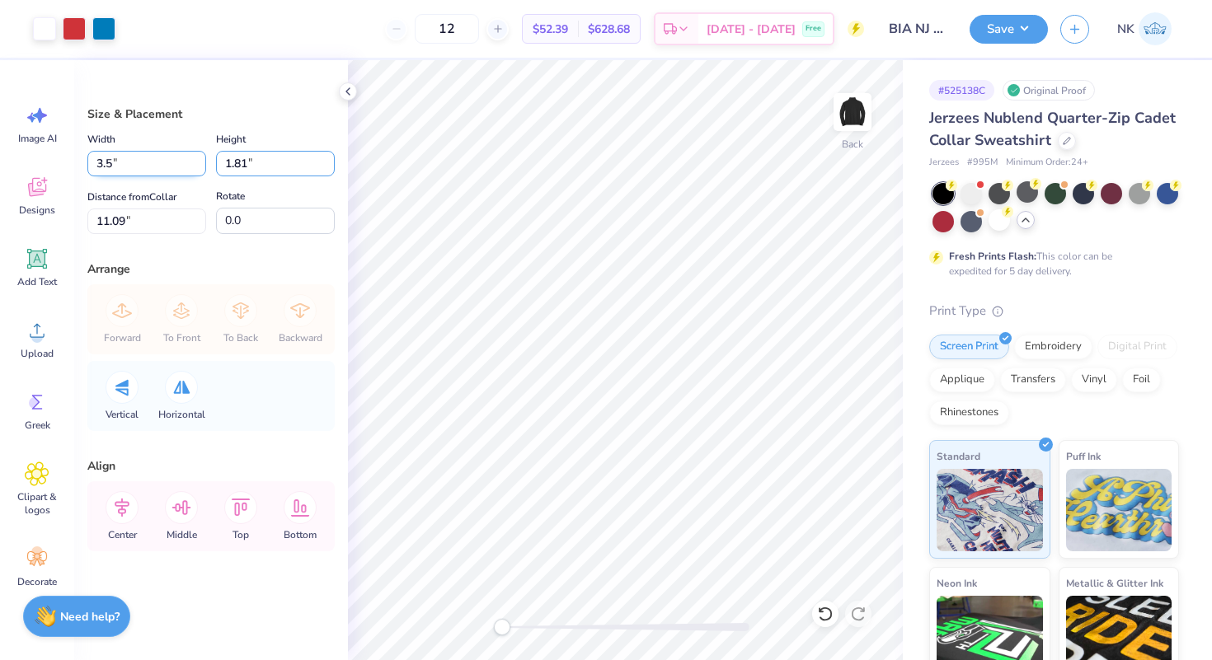
type input "3.50"
type input "0.86"
type input "3"
click at [124, 504] on icon at bounding box center [122, 507] width 33 height 33
click at [125, 387] on icon at bounding box center [121, 387] width 13 height 17
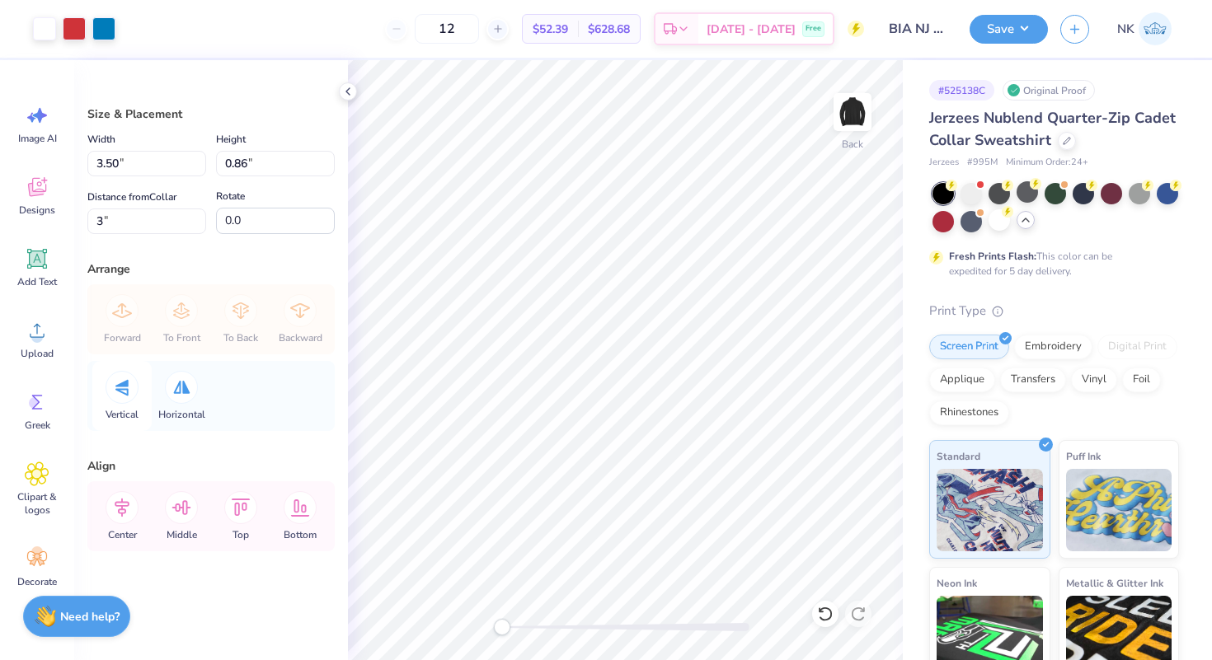
click at [125, 387] on icon at bounding box center [121, 387] width 13 height 17
drag, startPoint x: 501, startPoint y: 627, endPoint x: 666, endPoint y: 631, distance: 164.9
click at [666, 631] on div "Accessibility label" at bounding box center [666, 627] width 16 height 16
click at [1040, 26] on button "Save" at bounding box center [1008, 26] width 78 height 29
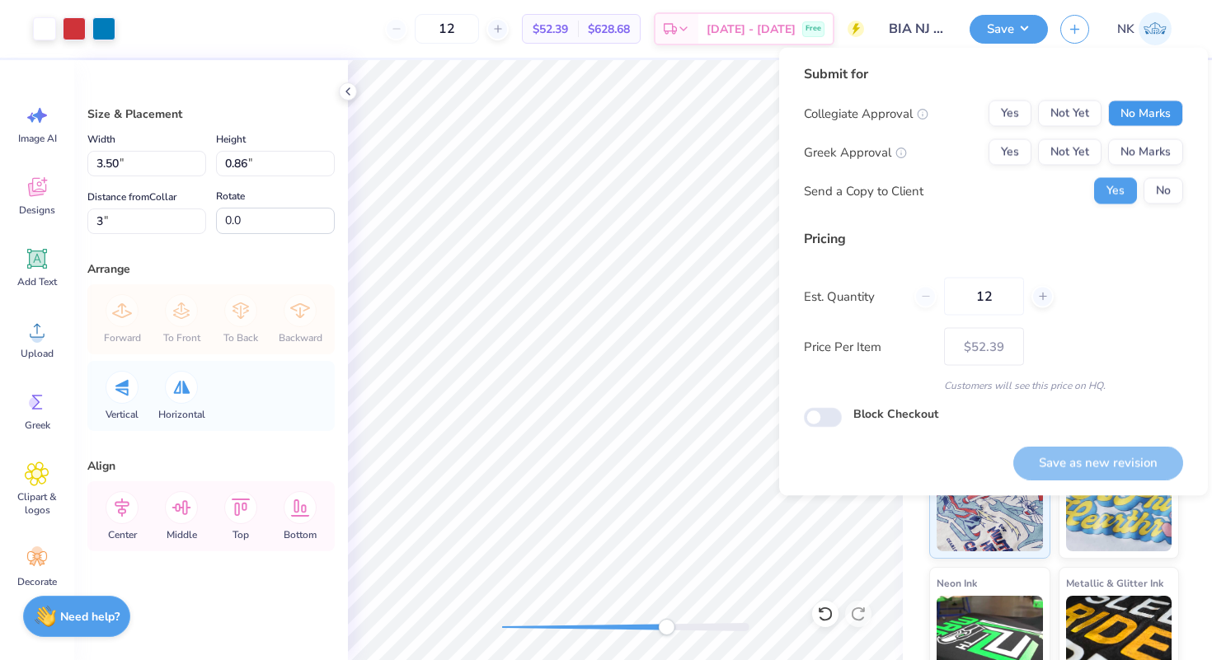
click at [1143, 120] on button "No Marks" at bounding box center [1145, 114] width 75 height 26
click at [1143, 162] on button "No Marks" at bounding box center [1145, 152] width 75 height 26
click at [1101, 454] on button "Save as new revision" at bounding box center [1098, 463] width 170 height 34
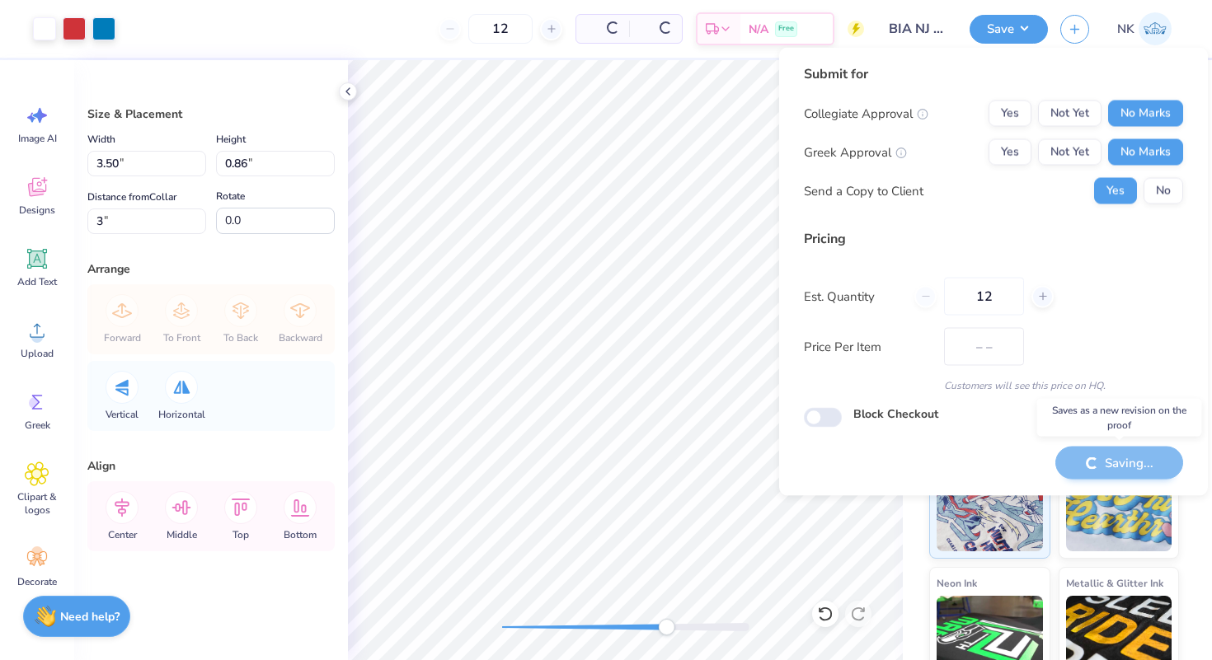
type input "$52.39"
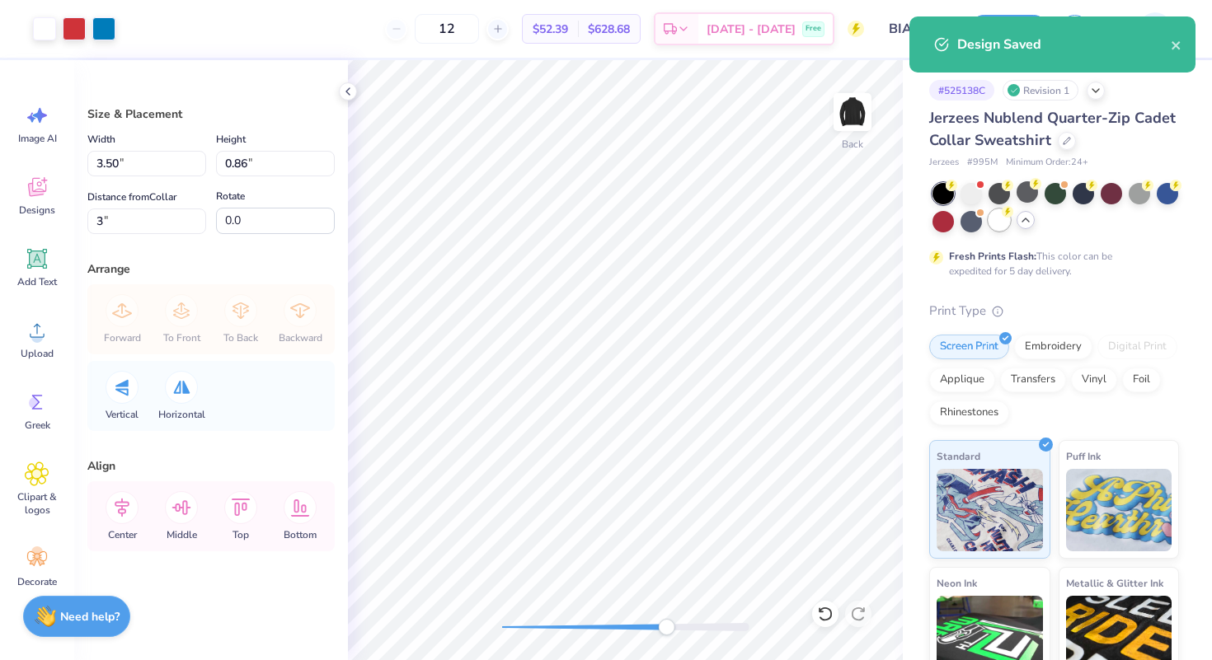
click at [1002, 222] on div at bounding box center [998, 219] width 21 height 21
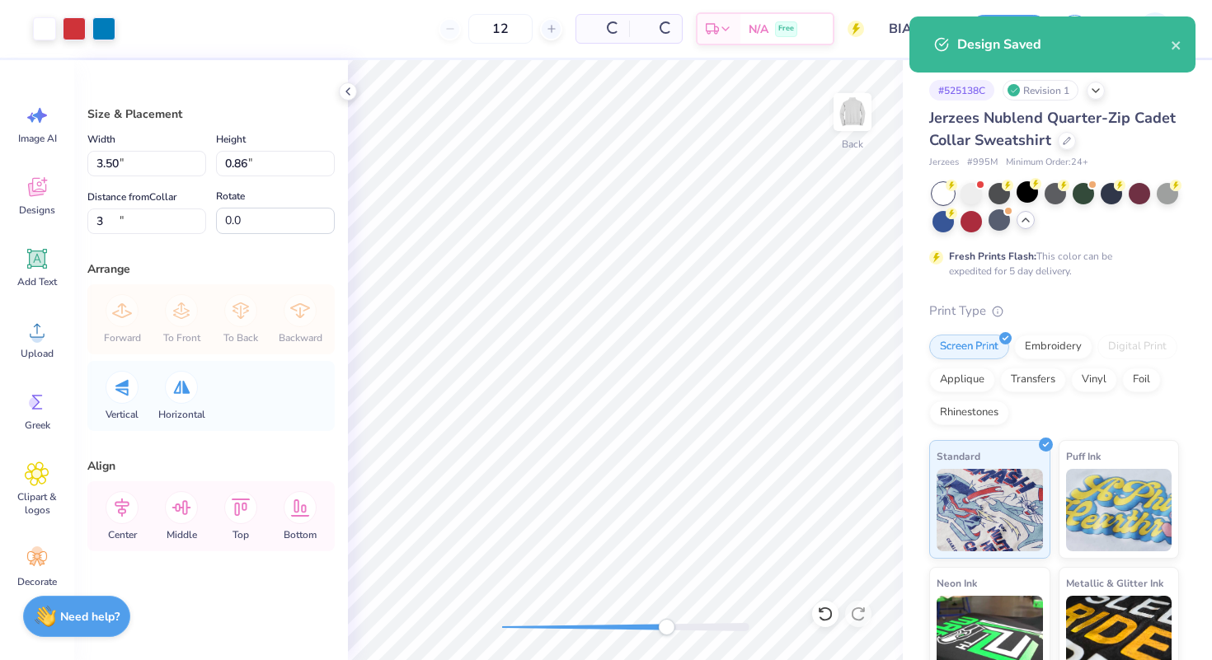
type input "3.00"
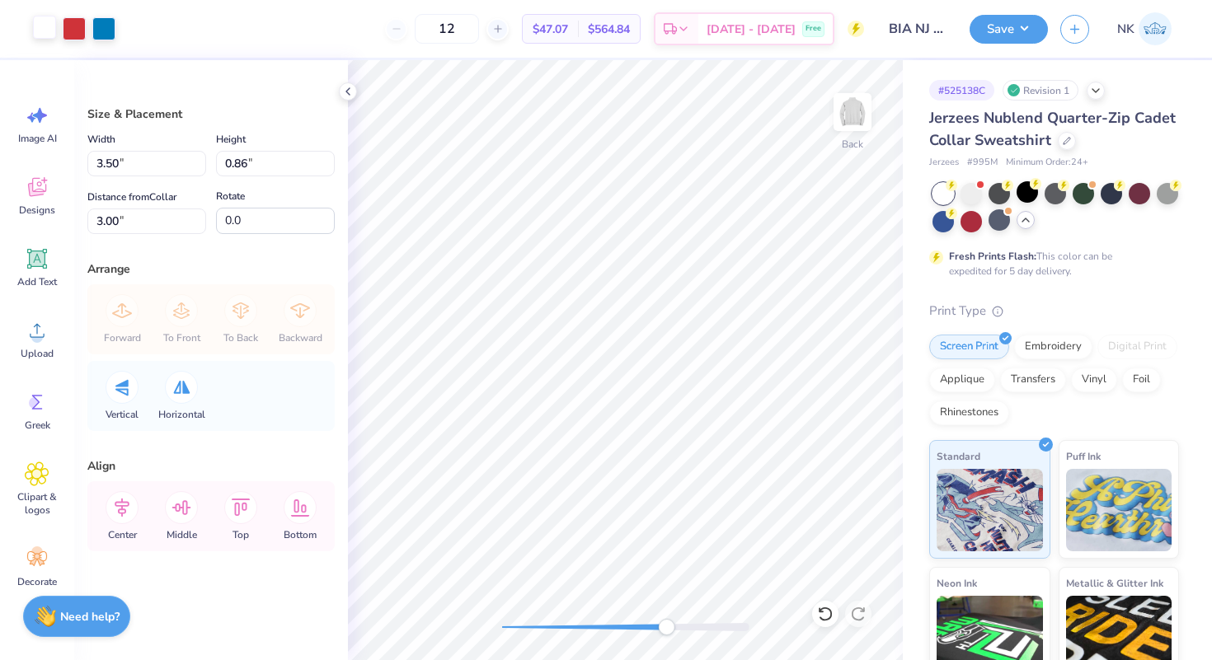
click at [53, 35] on div at bounding box center [44, 27] width 23 height 23
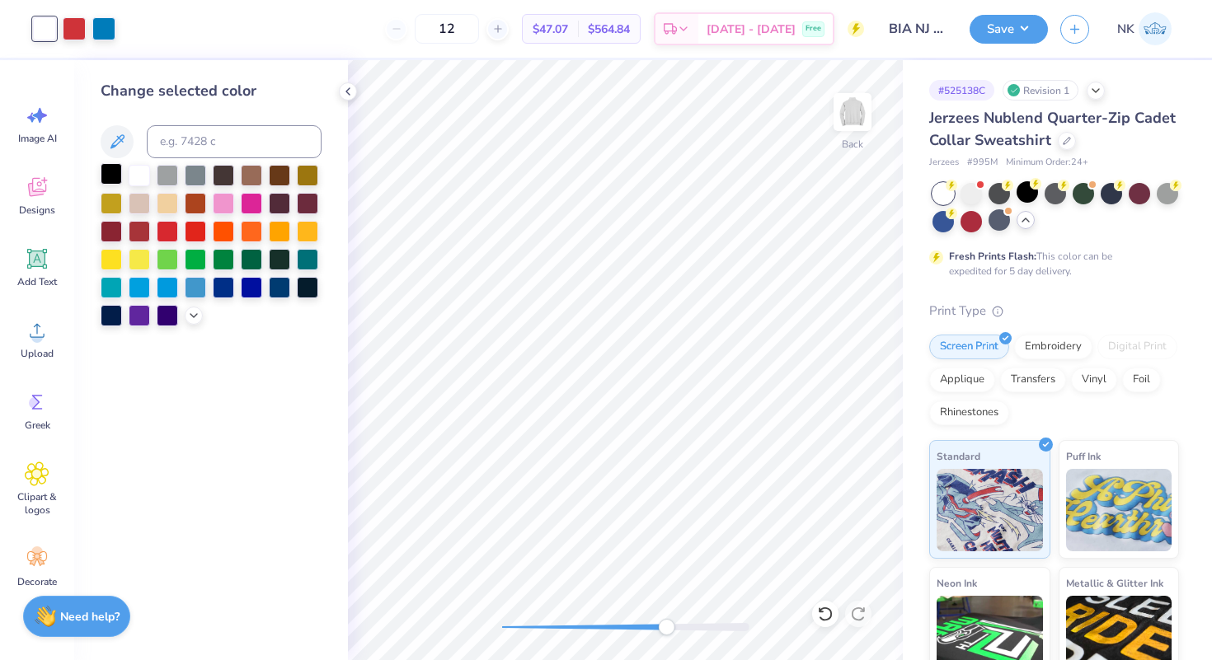
click at [106, 180] on div at bounding box center [111, 173] width 21 height 21
click at [1020, 27] on button "Save" at bounding box center [1008, 26] width 78 height 29
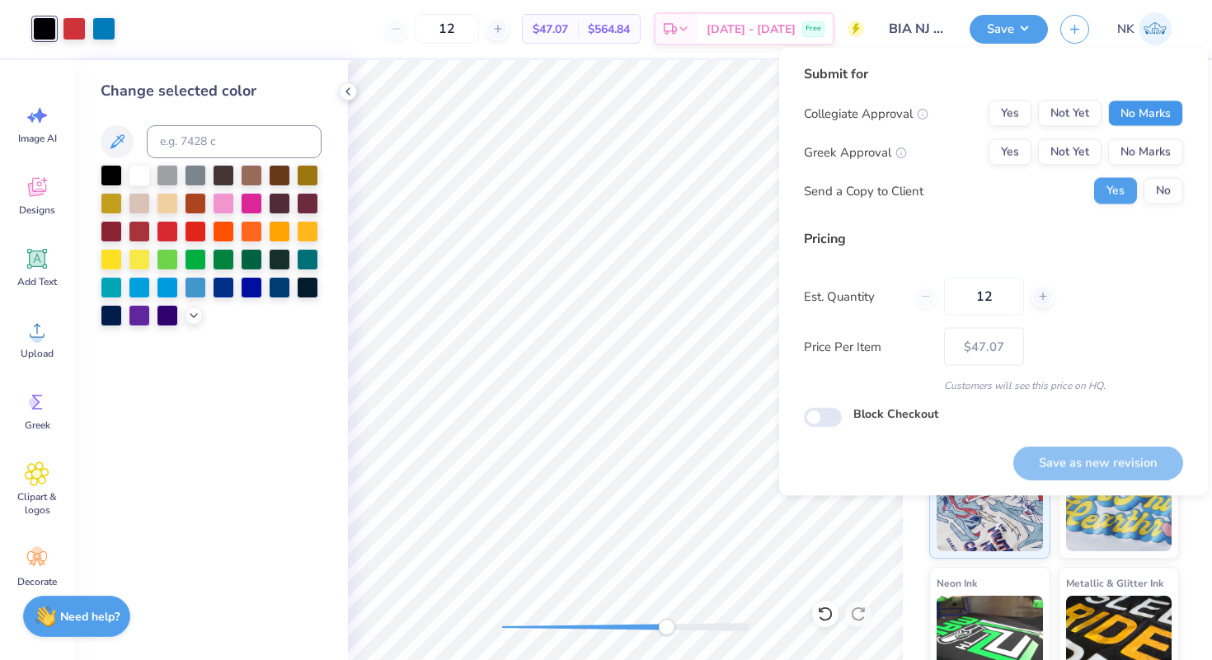
click at [1139, 124] on button "No Marks" at bounding box center [1145, 114] width 75 height 26
click at [1139, 149] on button "No Marks" at bounding box center [1145, 152] width 75 height 26
click at [1068, 456] on button "Save as new revision" at bounding box center [1098, 463] width 170 height 34
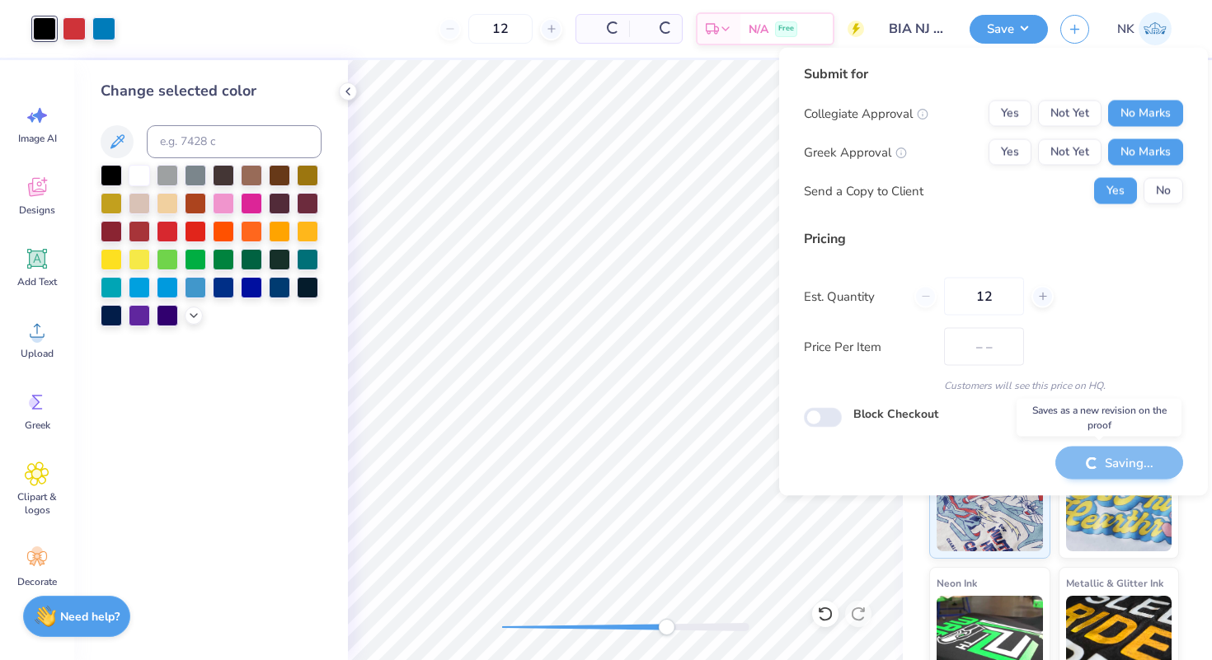
type input "$47.07"
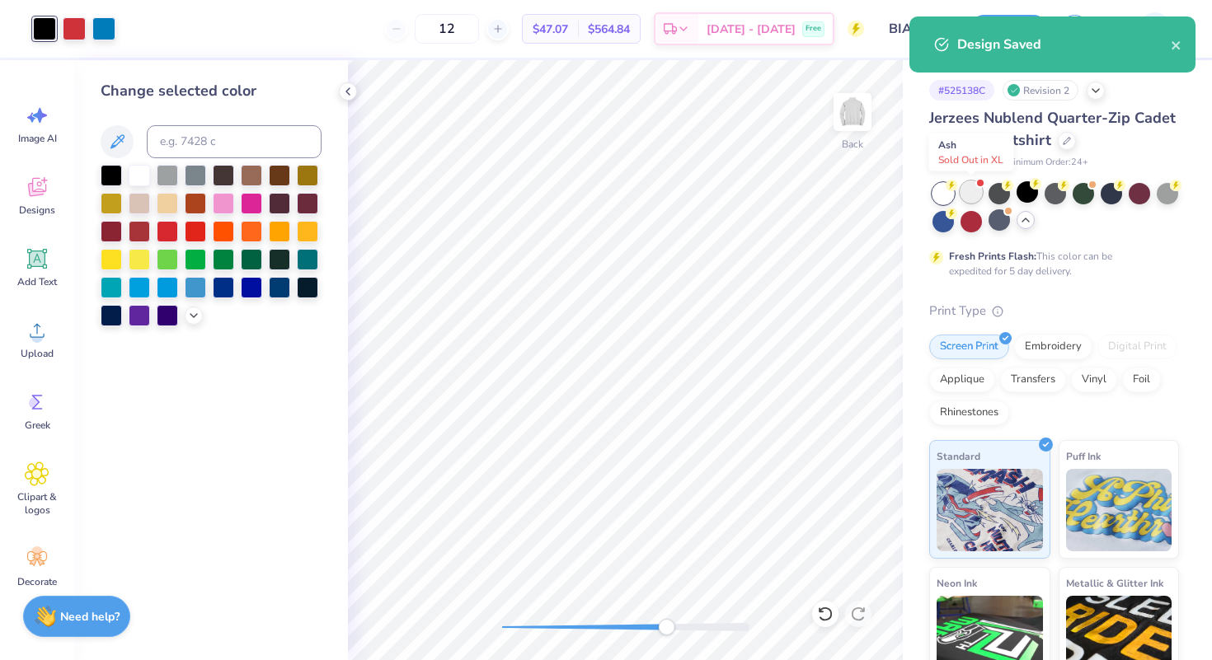
click at [972, 196] on div at bounding box center [970, 191] width 21 height 21
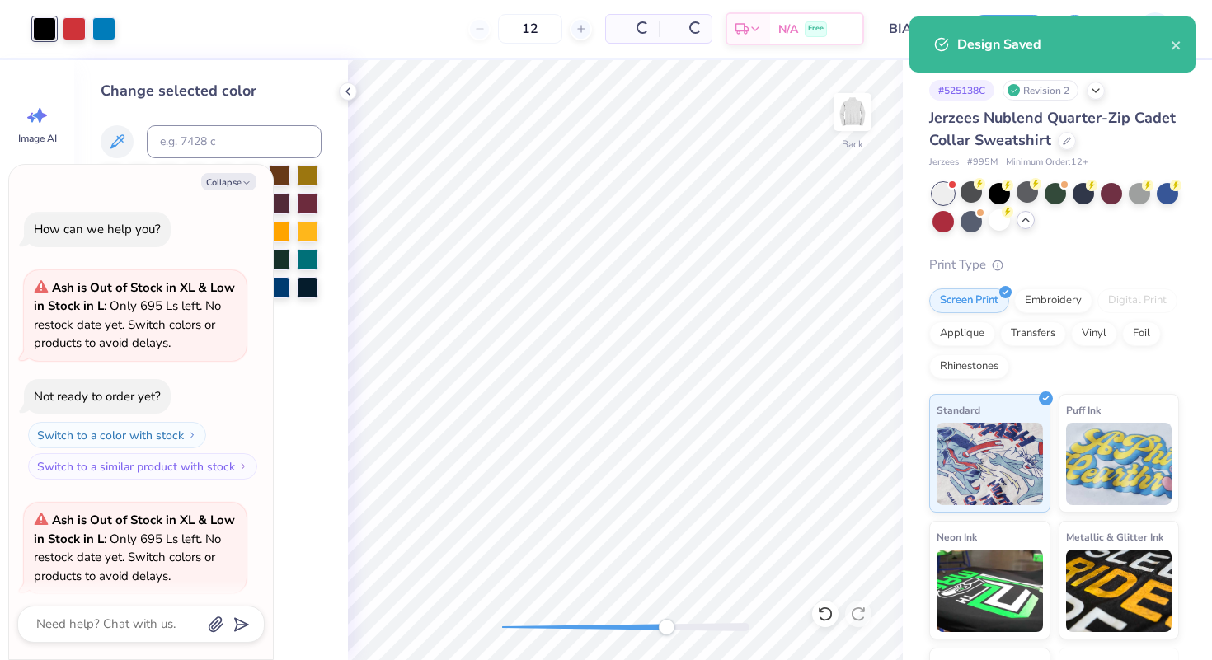
scroll to position [128, 0]
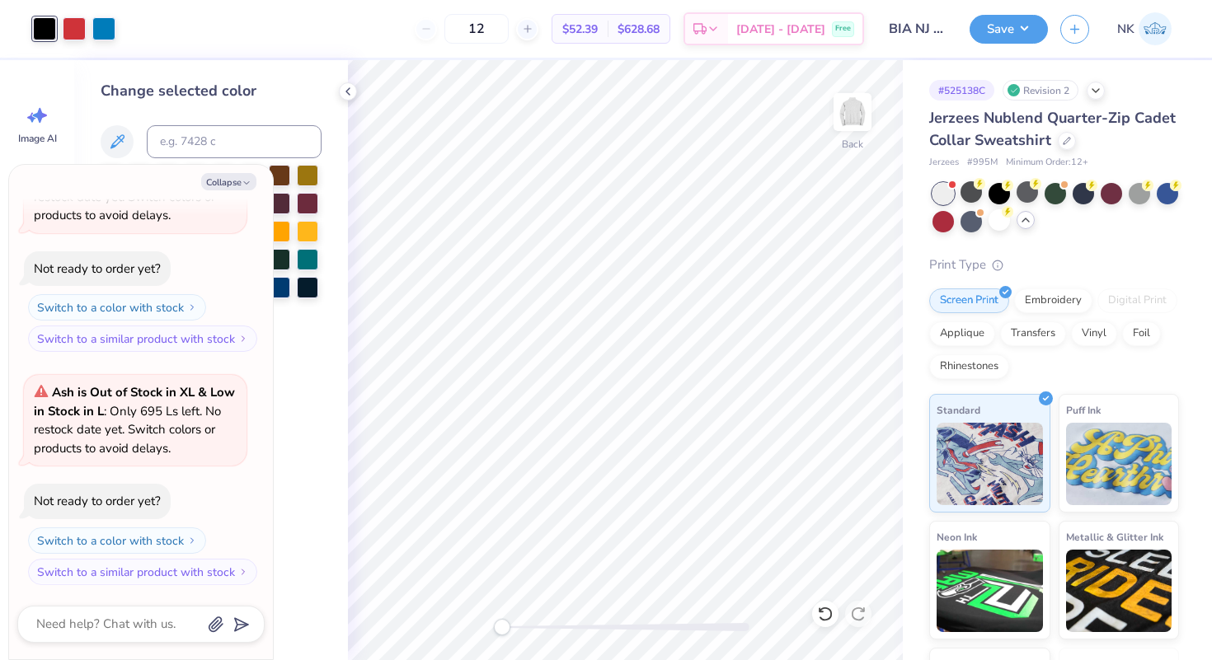
click at [459, 631] on div "Back" at bounding box center [625, 360] width 555 height 600
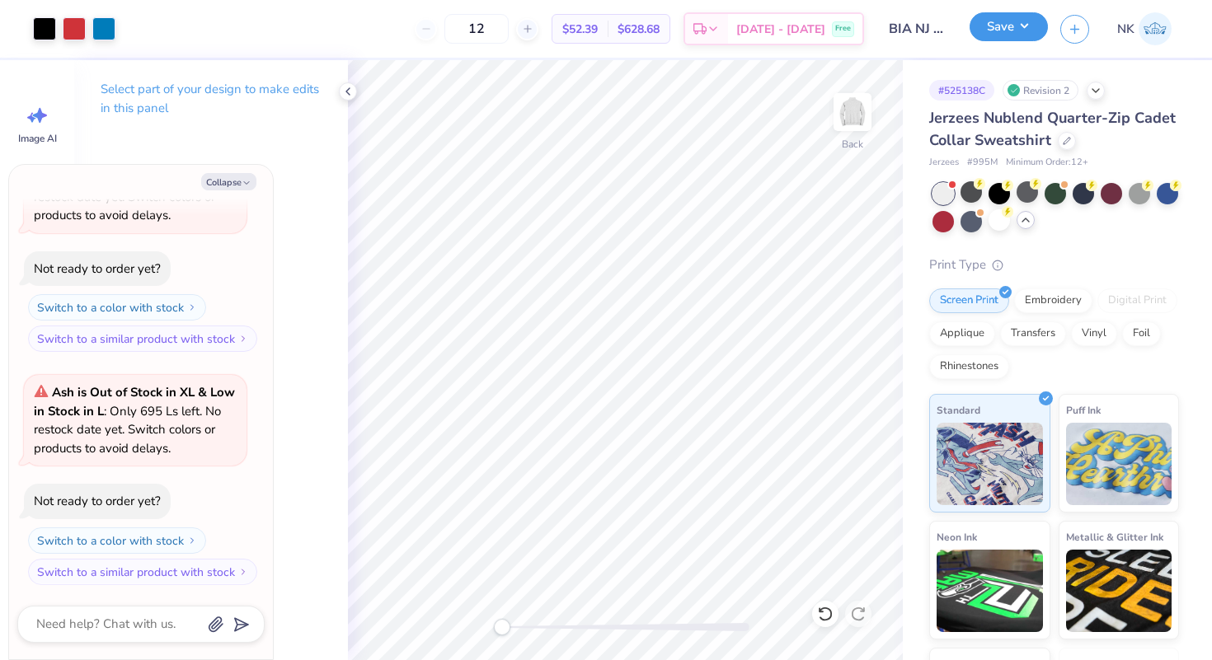
click at [1024, 31] on button "Save" at bounding box center [1008, 26] width 78 height 29
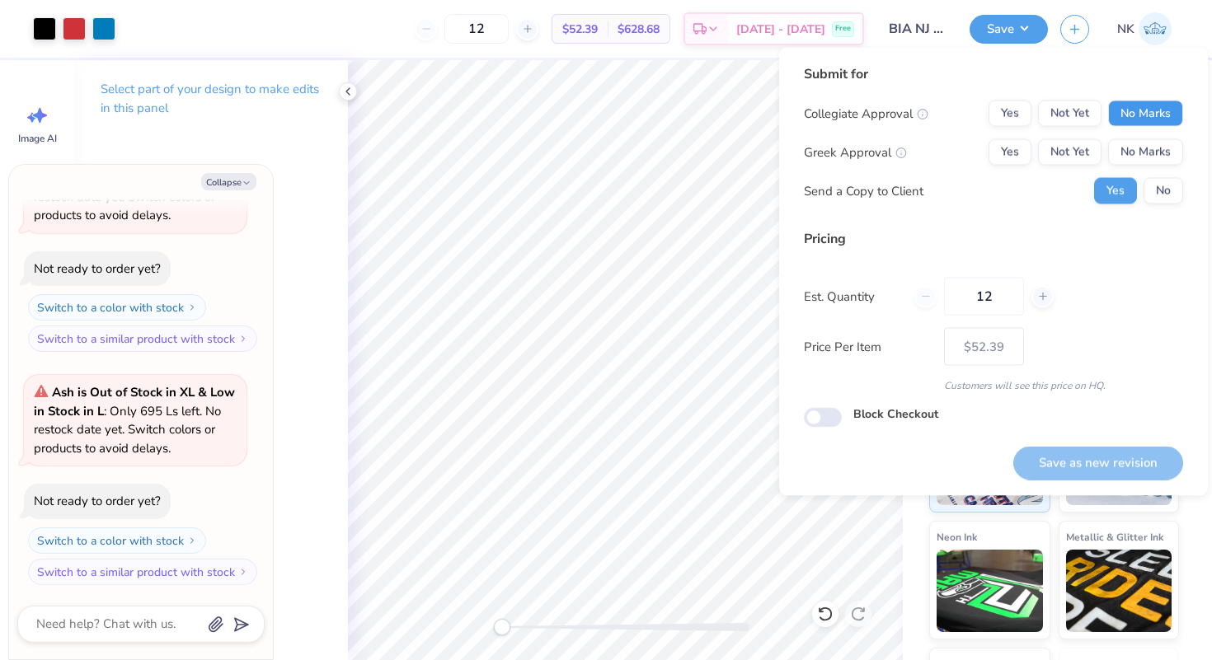
click at [1162, 123] on button "No Marks" at bounding box center [1145, 114] width 75 height 26
click at [1154, 168] on div "Collegiate Approval Yes Not Yet No Marks Greek Approval Yes Not Yet No Marks Se…" at bounding box center [993, 153] width 379 height 104
click at [1157, 164] on button "No Marks" at bounding box center [1145, 152] width 75 height 26
click at [1096, 467] on button "Save as new revision" at bounding box center [1098, 463] width 170 height 34
type textarea "x"
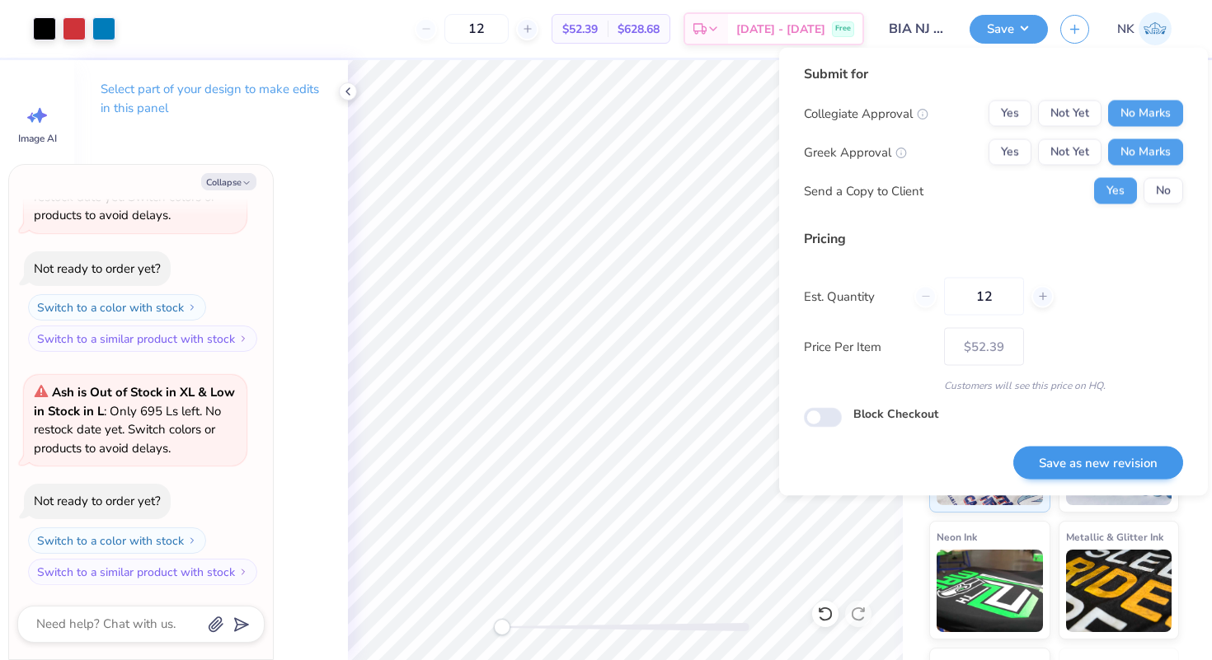
type input "– –"
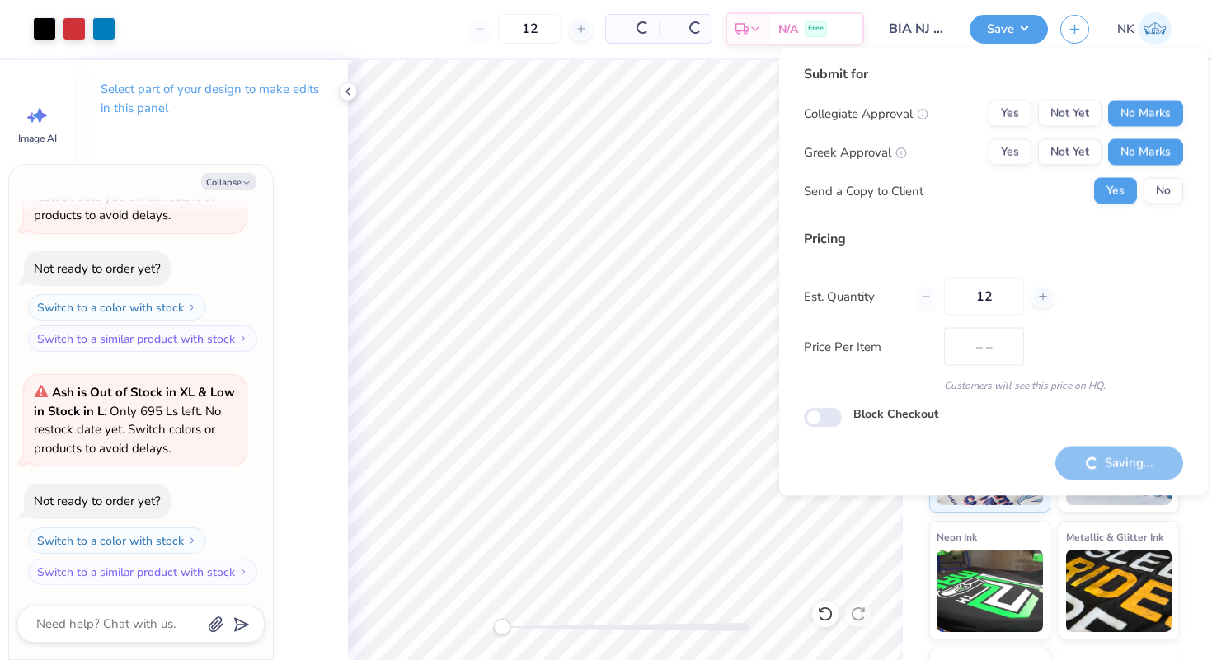
type textarea "x"
type input "$52.39"
type textarea "x"
